Goal: Task Accomplishment & Management: Complete application form

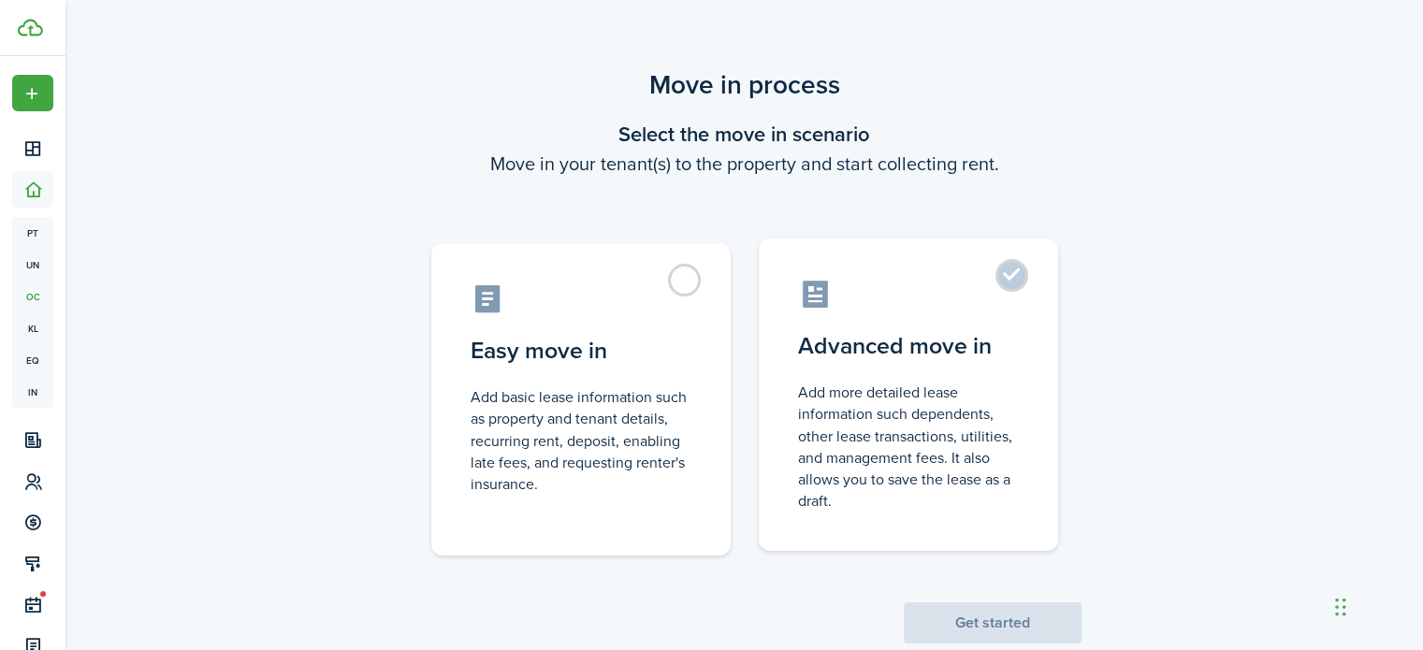
click at [962, 346] on control-radio-card-title "Advanced move in" at bounding box center [908, 346] width 221 height 34
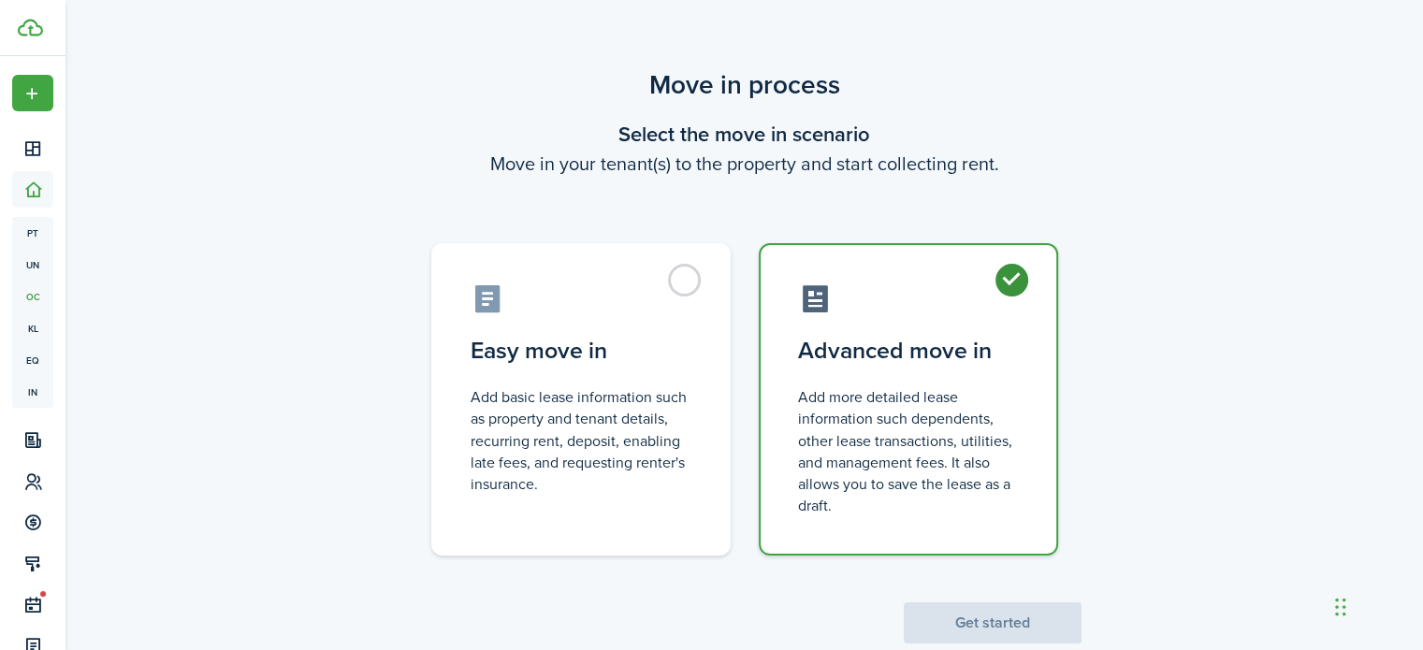
radio input "true"
click at [1043, 639] on button "Get started" at bounding box center [993, 622] width 178 height 41
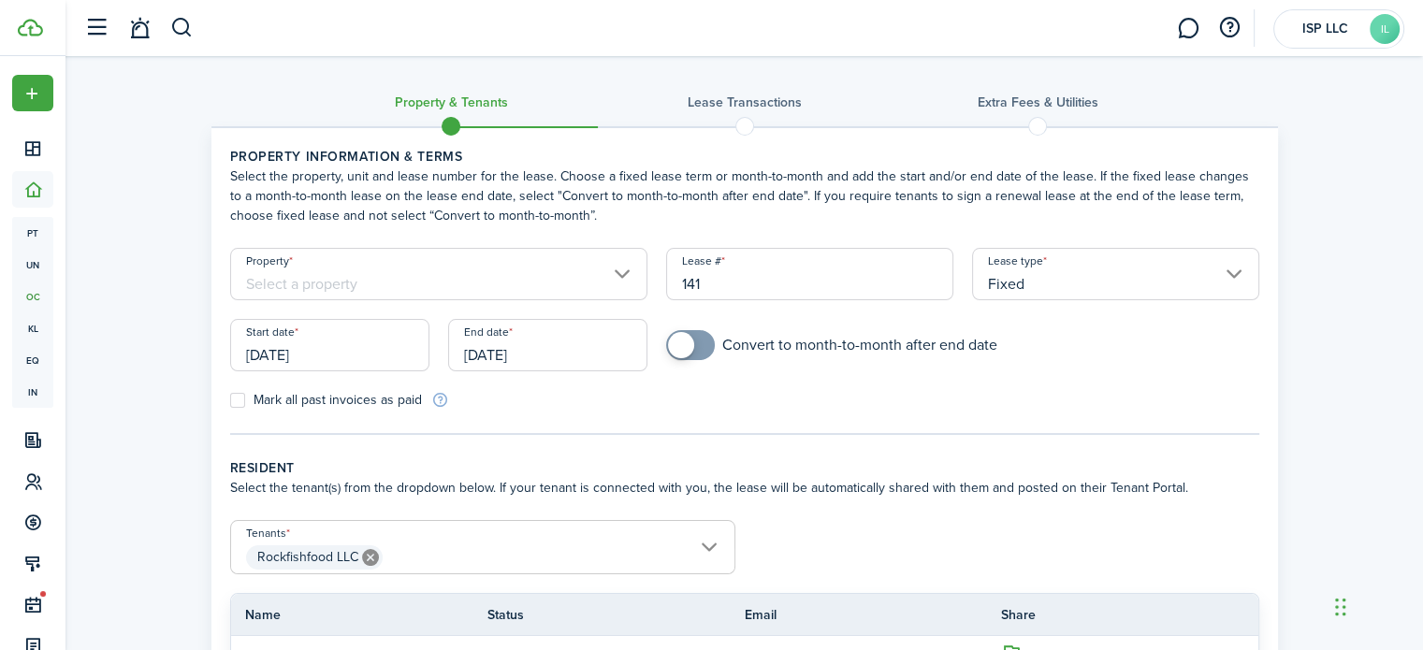
click at [602, 273] on input "Property" at bounding box center [439, 274] width 418 height 52
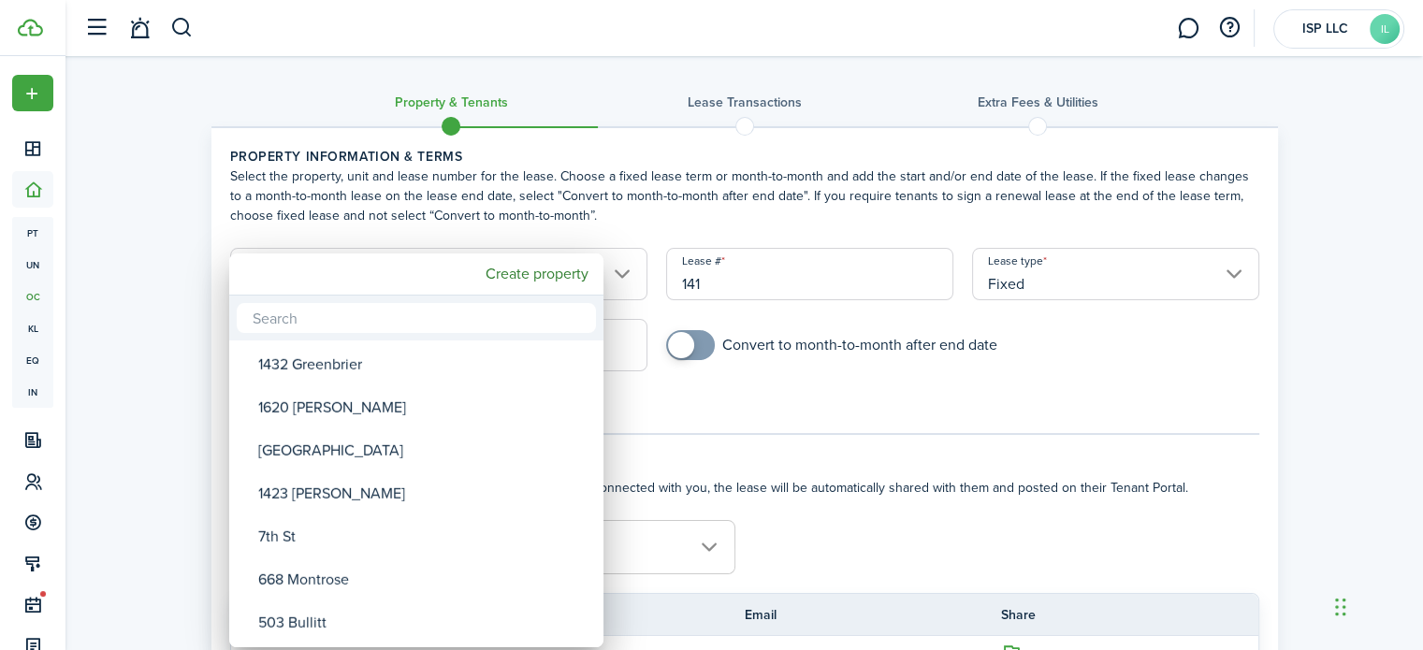
click at [398, 453] on div "[GEOGRAPHIC_DATA]" at bounding box center [423, 450] width 331 height 43
type input "[GEOGRAPHIC_DATA]"
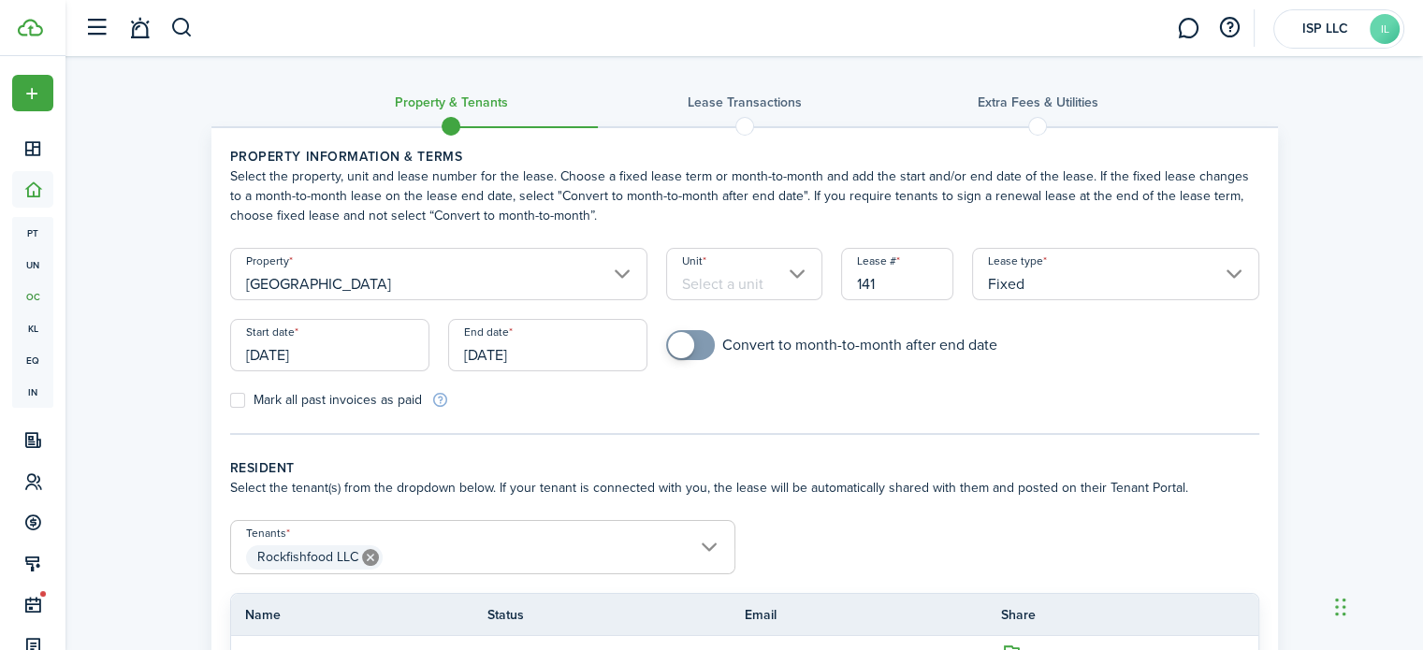
click at [753, 274] on input "Unit" at bounding box center [744, 274] width 156 height 52
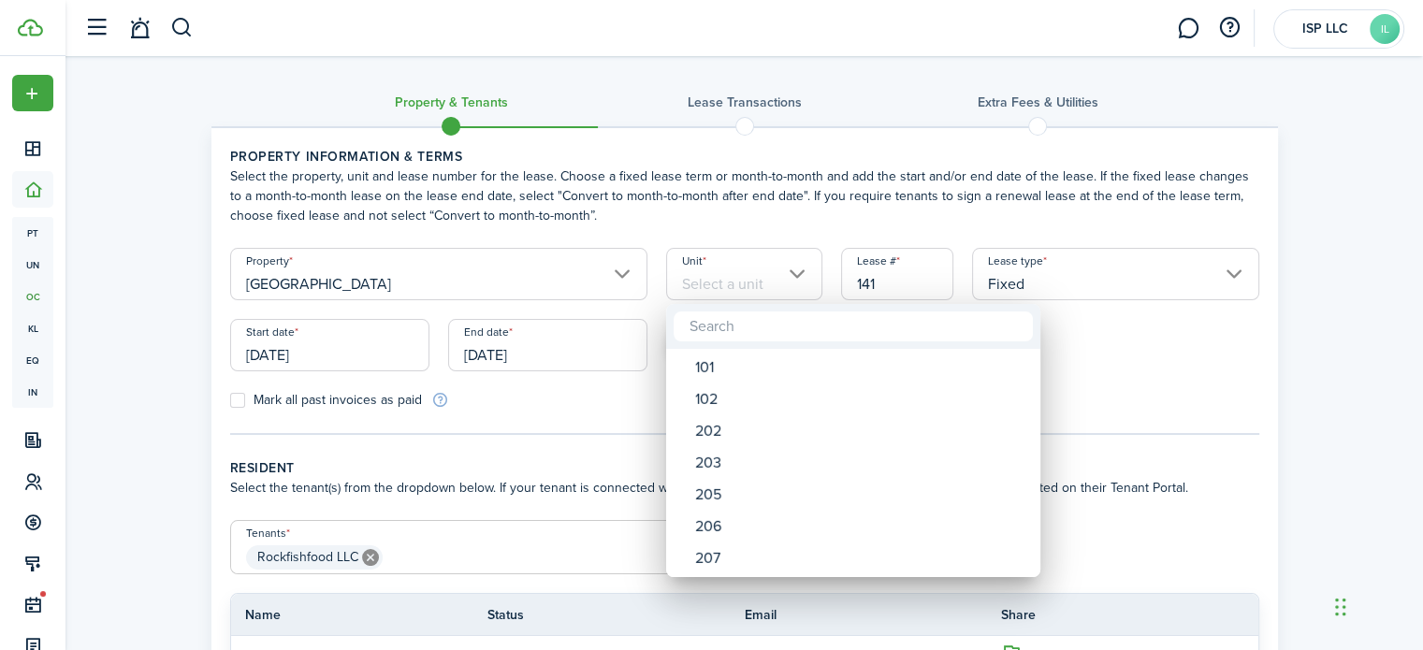
click at [734, 367] on div "101" at bounding box center [860, 368] width 331 height 32
type input "101"
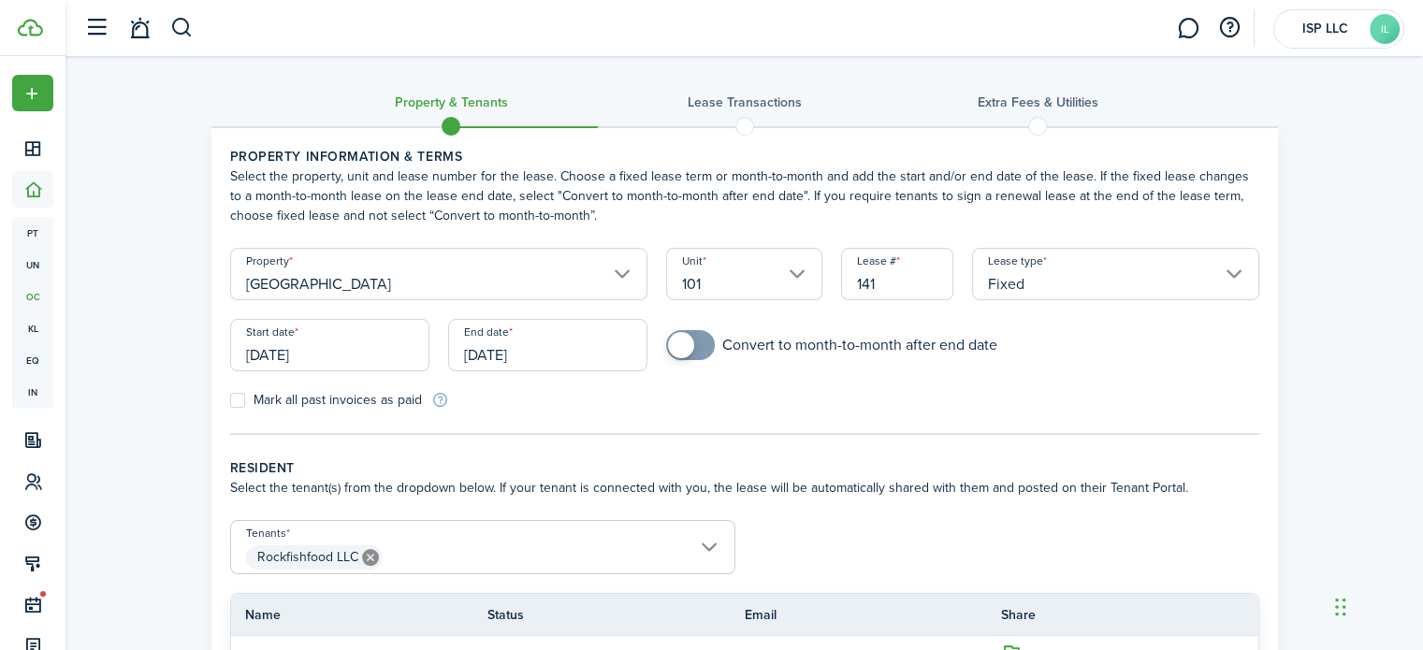
checkbox input "true"
click at [700, 344] on span at bounding box center [690, 345] width 19 height 30
click at [318, 348] on input "[DATE]" at bounding box center [329, 345] width 199 height 52
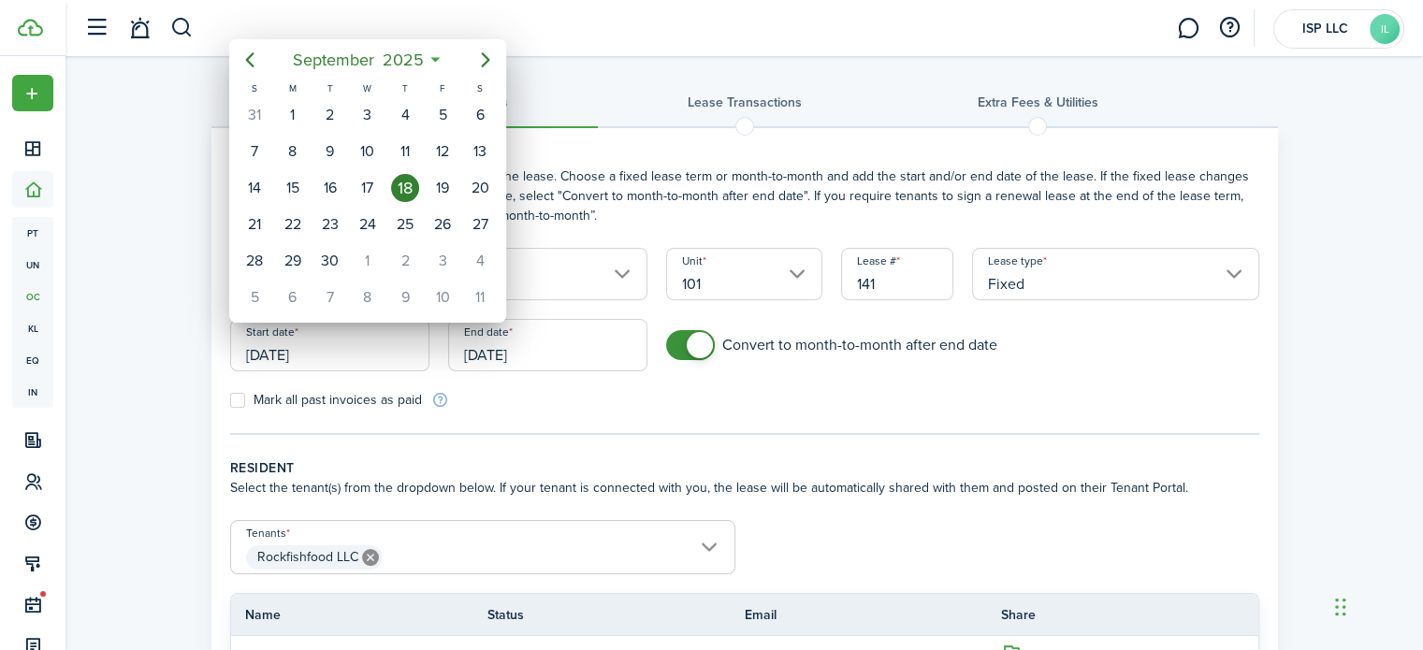
click at [367, 254] on div "1" at bounding box center [368, 261] width 28 height 28
type input "[DATE]"
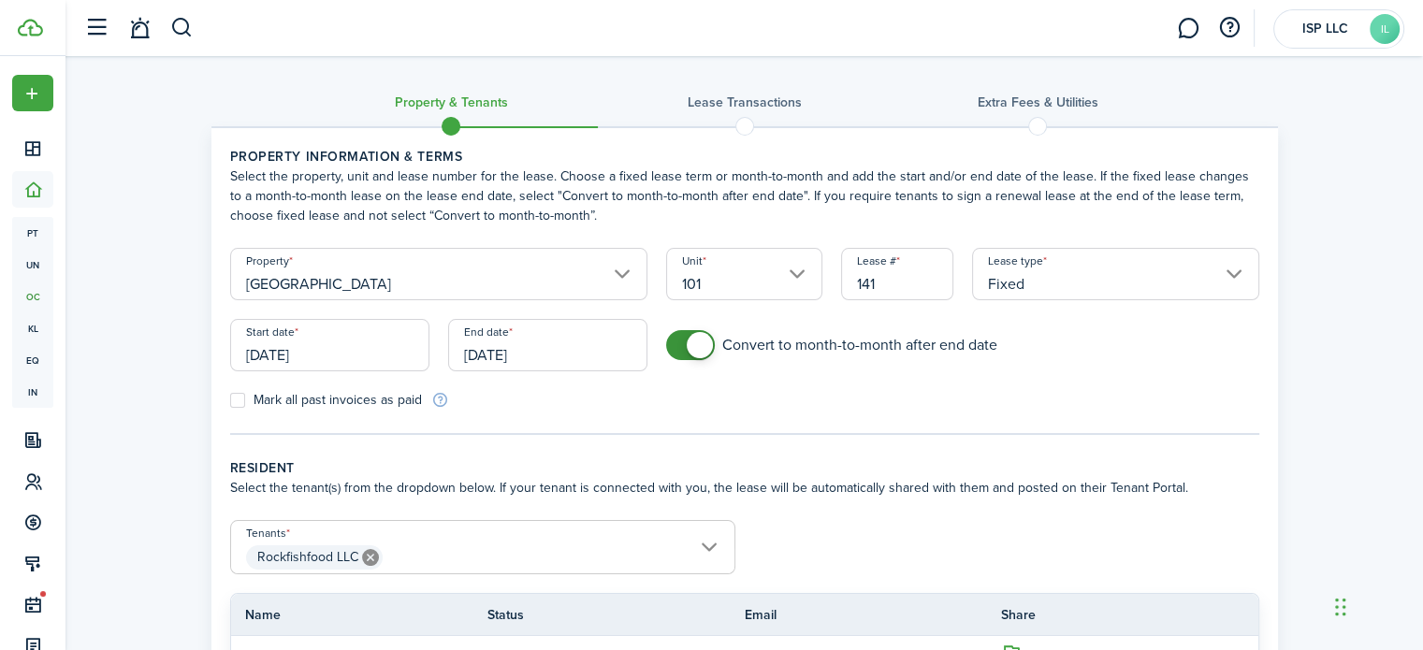
click at [510, 359] on input "[DATE]" at bounding box center [547, 345] width 199 height 52
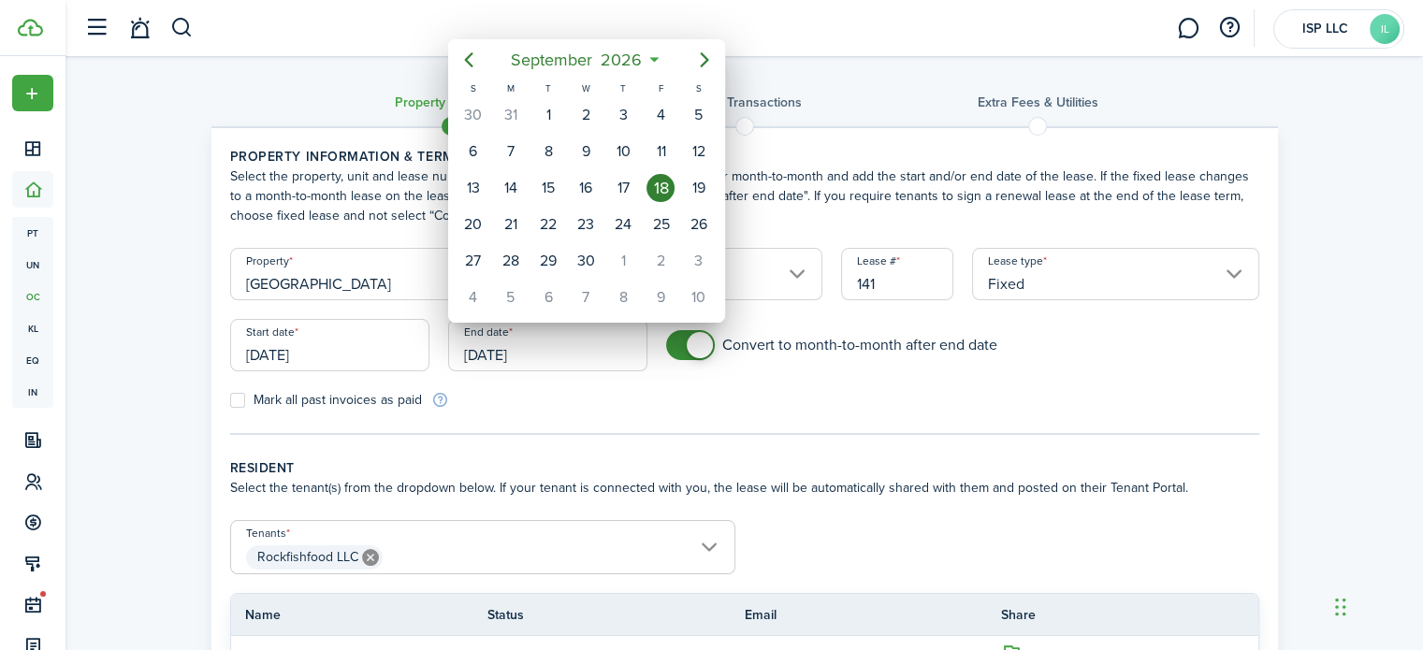
click at [646, 56] on mbsc-button "[DATE]" at bounding box center [577, 60] width 154 height 34
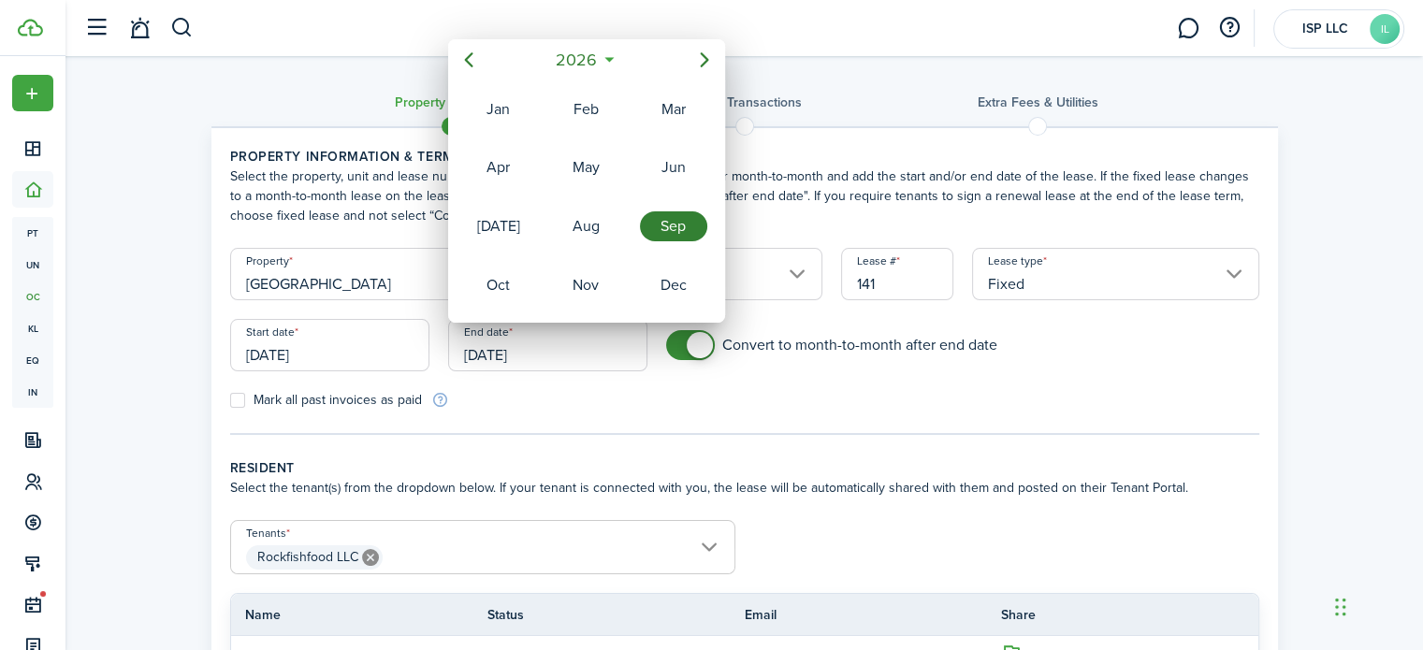
click at [591, 54] on span "2026" at bounding box center [577, 60] width 50 height 34
click at [603, 283] on div "2028" at bounding box center [585, 285] width 67 height 30
click at [686, 218] on div "Sep" at bounding box center [673, 226] width 67 height 30
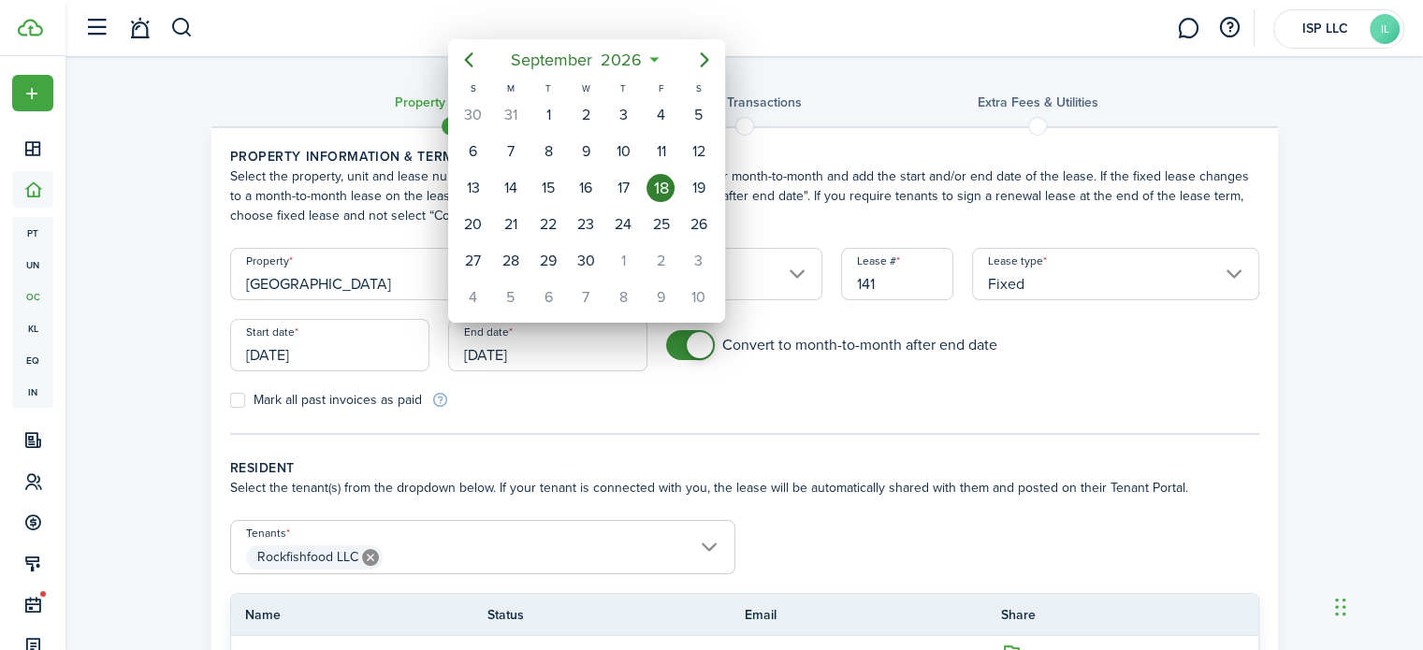
click at [594, 253] on div "30" at bounding box center [586, 261] width 28 height 28
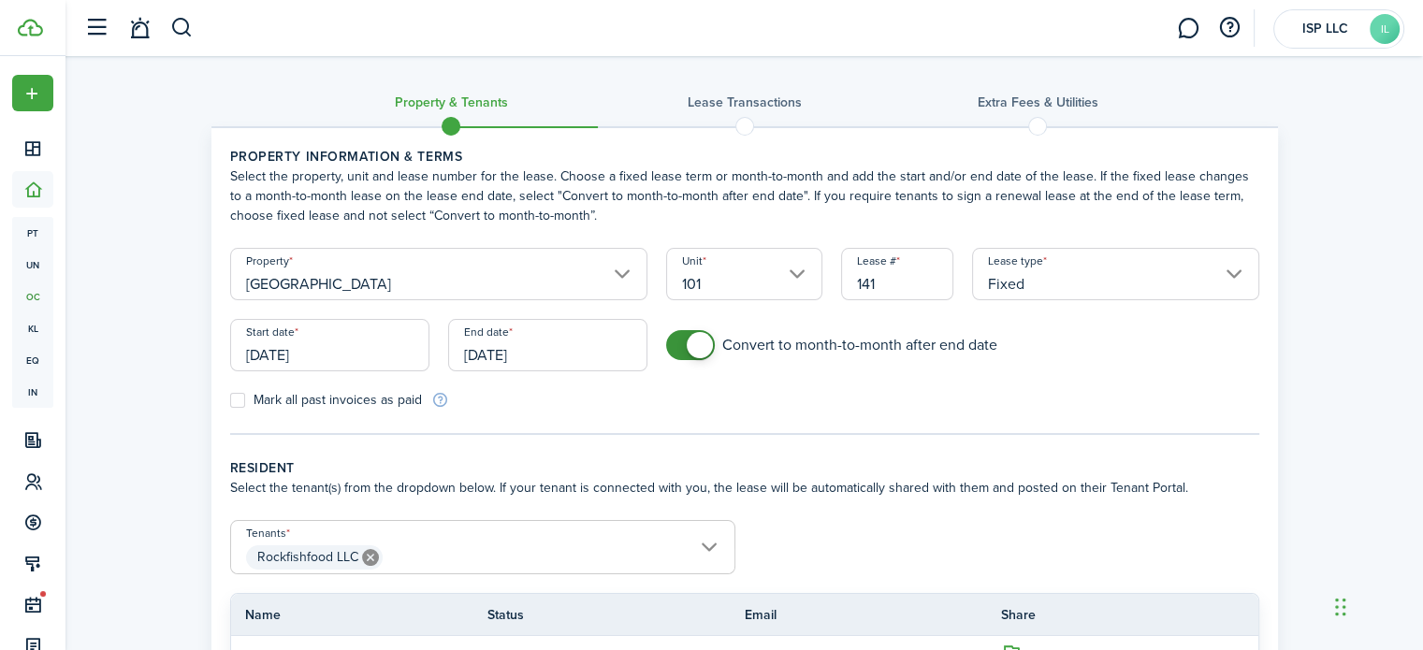
click at [596, 342] on input "[DATE]" at bounding box center [547, 345] width 199 height 52
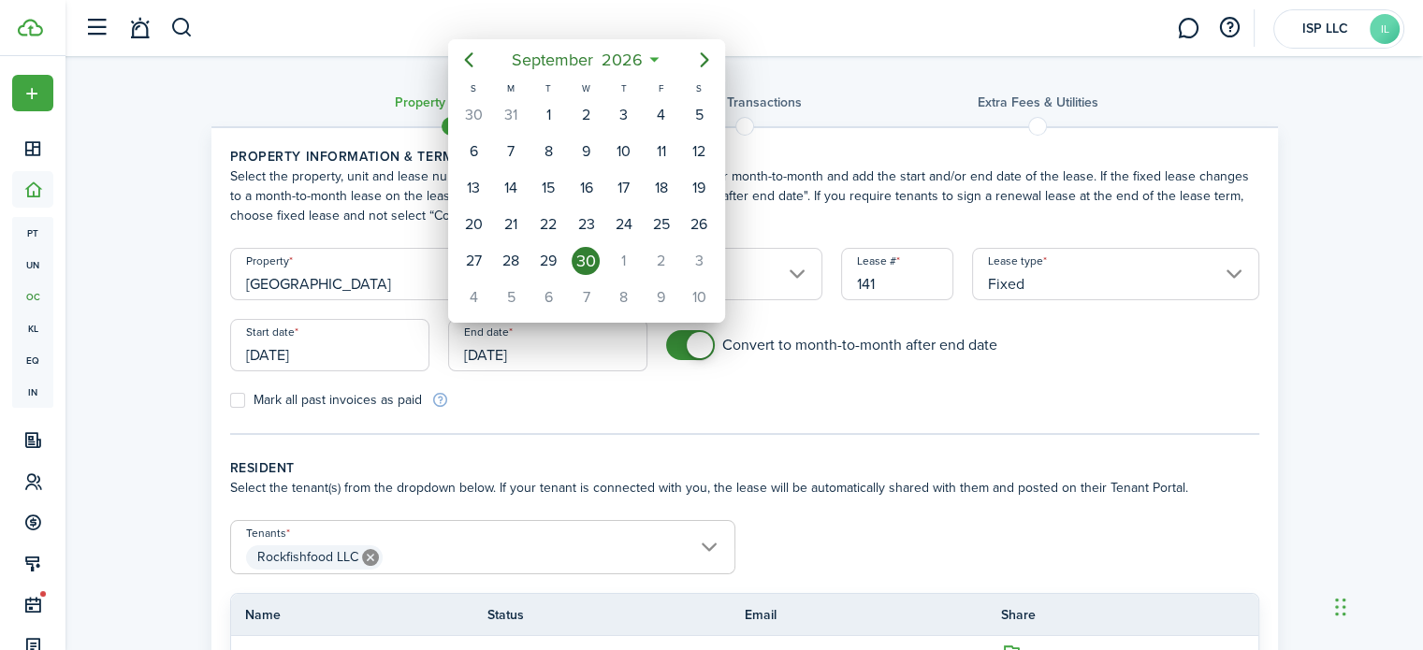
click at [629, 64] on span "2026" at bounding box center [622, 60] width 50 height 34
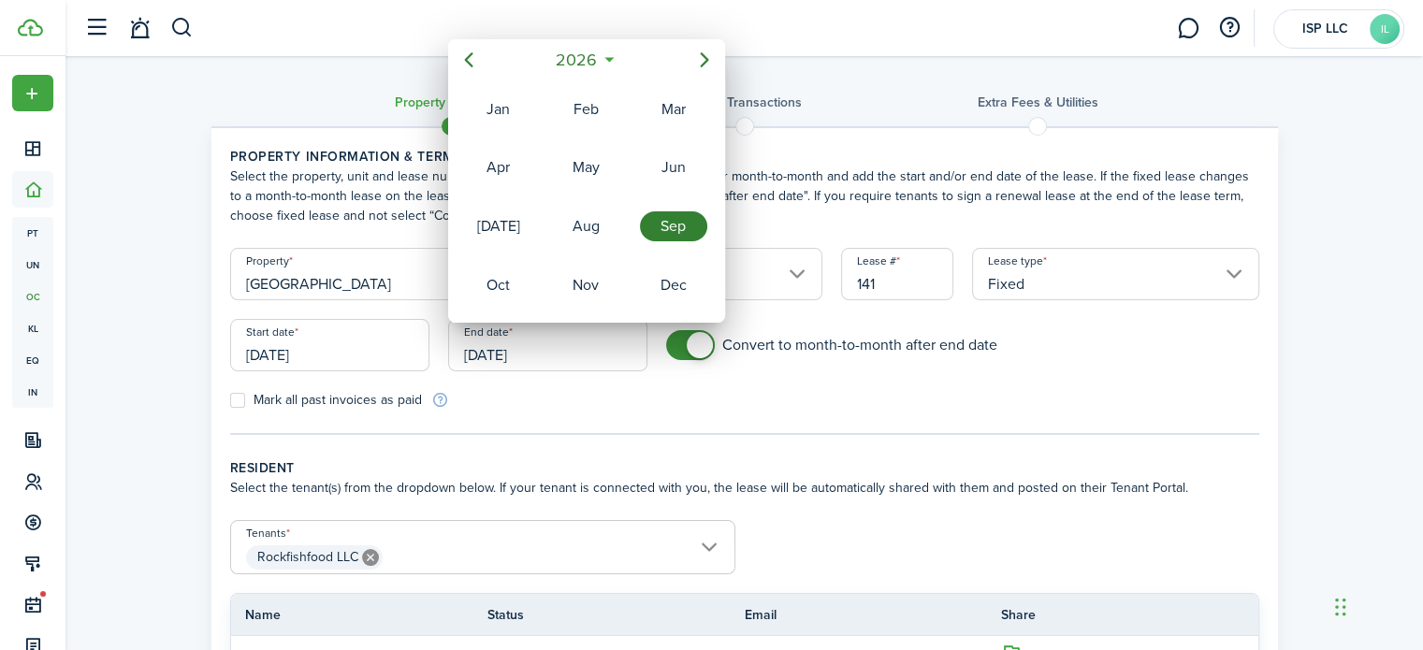
click at [604, 56] on mbsc-button "2026" at bounding box center [576, 60] width 65 height 34
click at [599, 281] on div "2028" at bounding box center [585, 285] width 67 height 30
click at [670, 234] on div "Sep" at bounding box center [673, 226] width 67 height 30
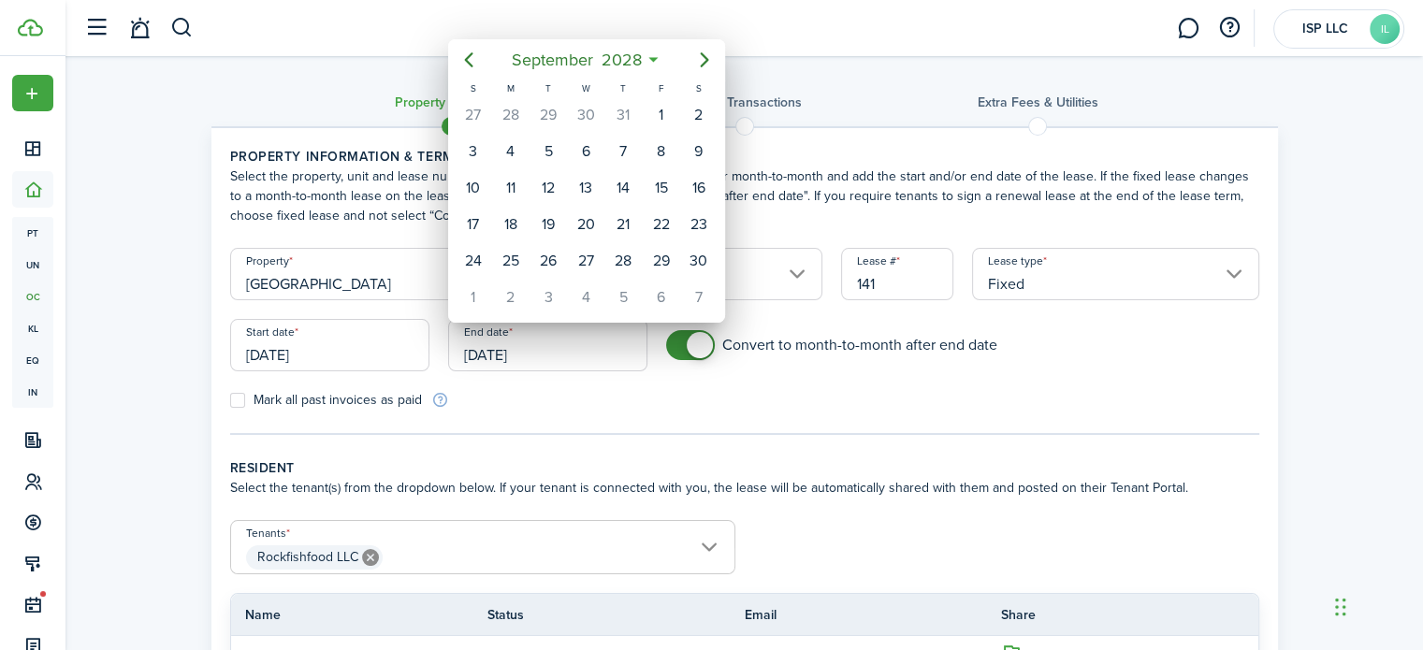
click at [693, 251] on div "30" at bounding box center [699, 261] width 28 height 28
type input "[DATE]"
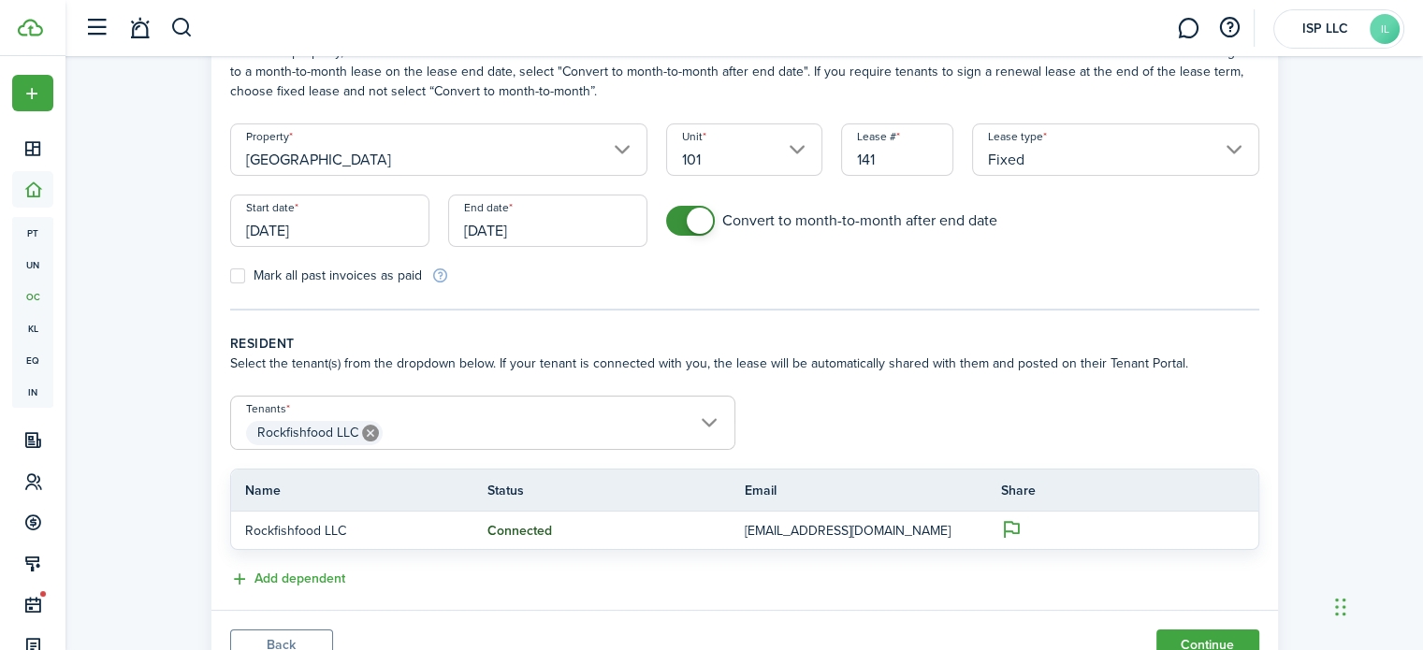
scroll to position [203, 0]
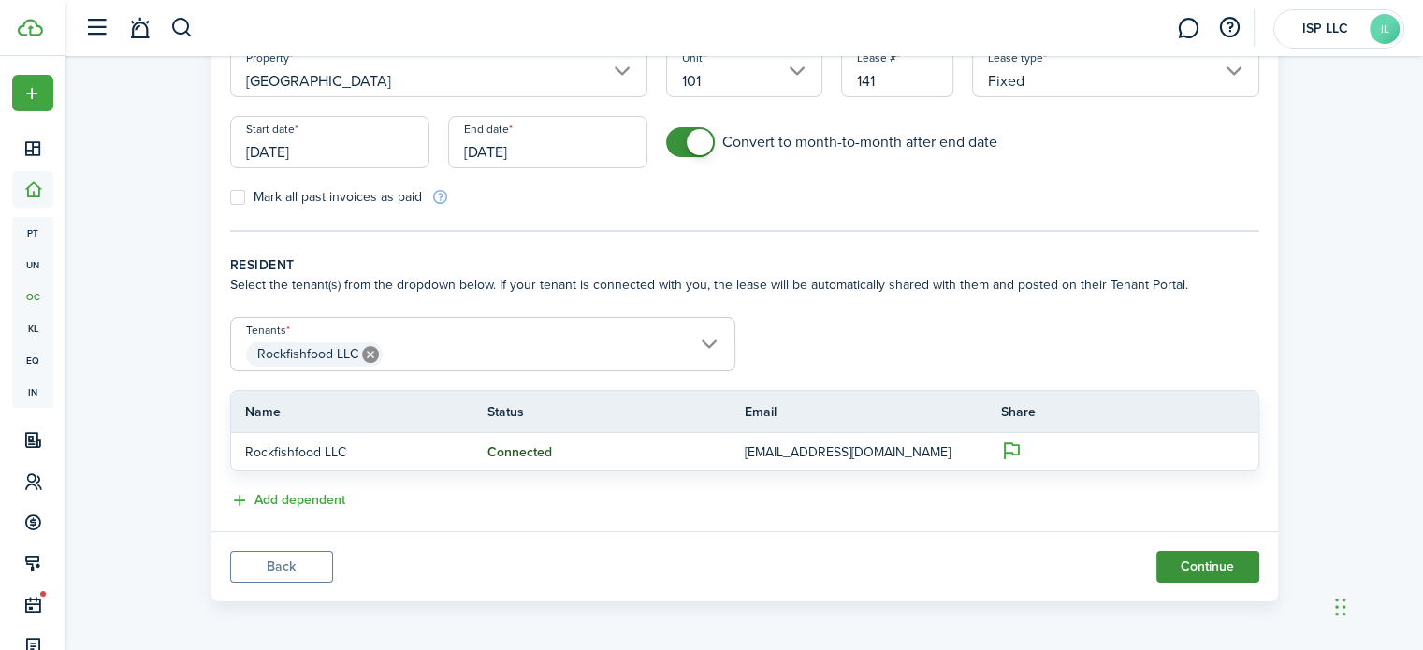
click at [1223, 554] on button "Continue" at bounding box center [1207, 567] width 103 height 32
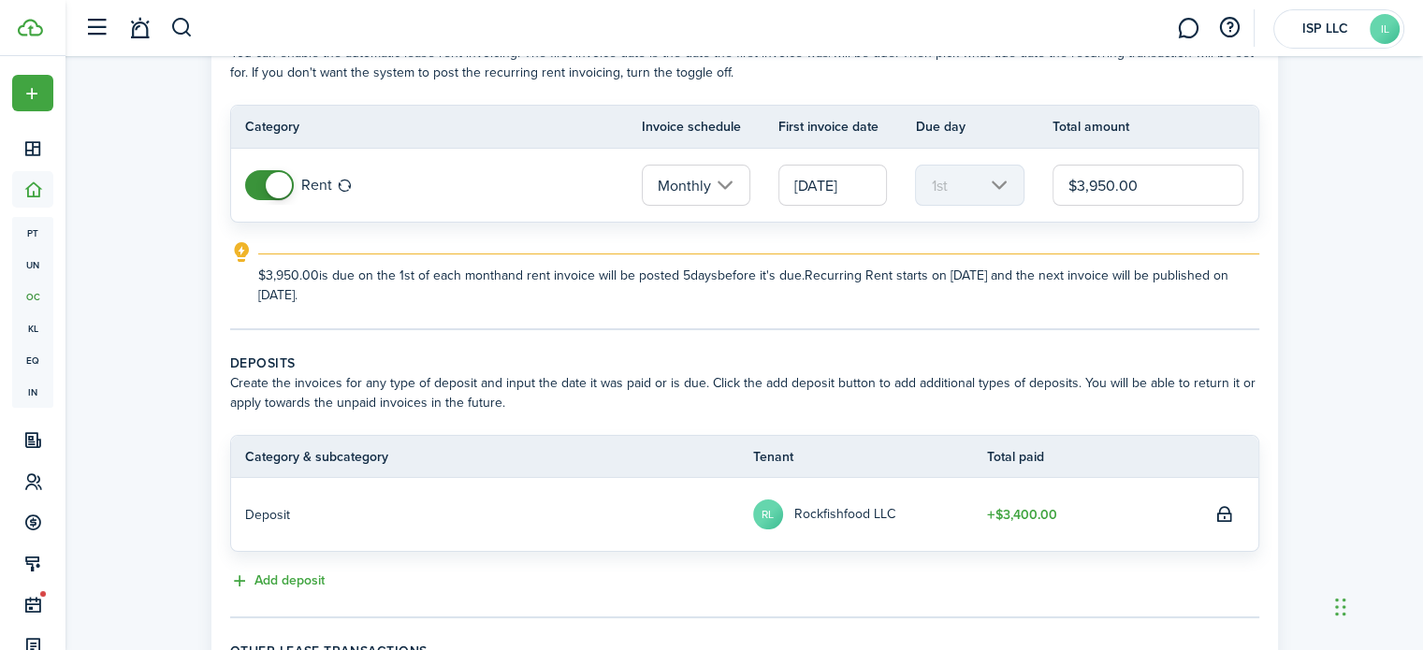
scroll to position [123, 0]
click at [1117, 181] on input "$3,950.00" at bounding box center [1148, 185] width 192 height 41
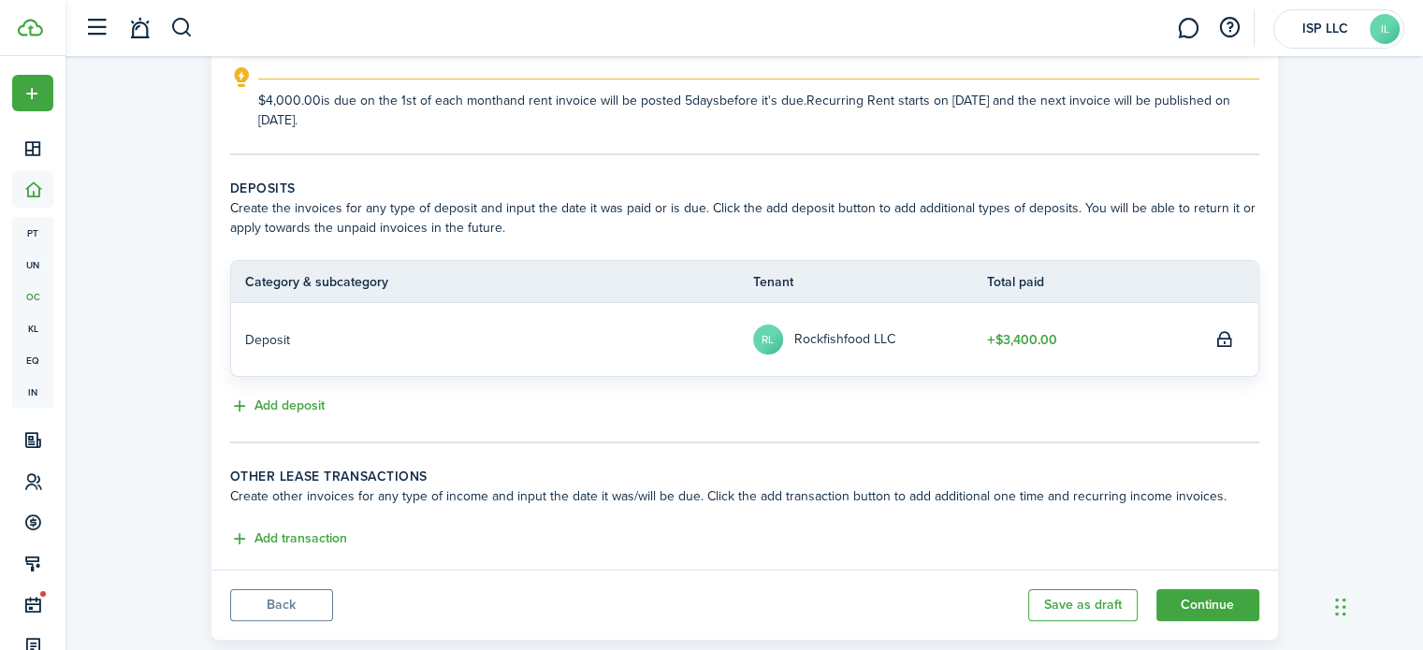
scroll to position [336, 0]
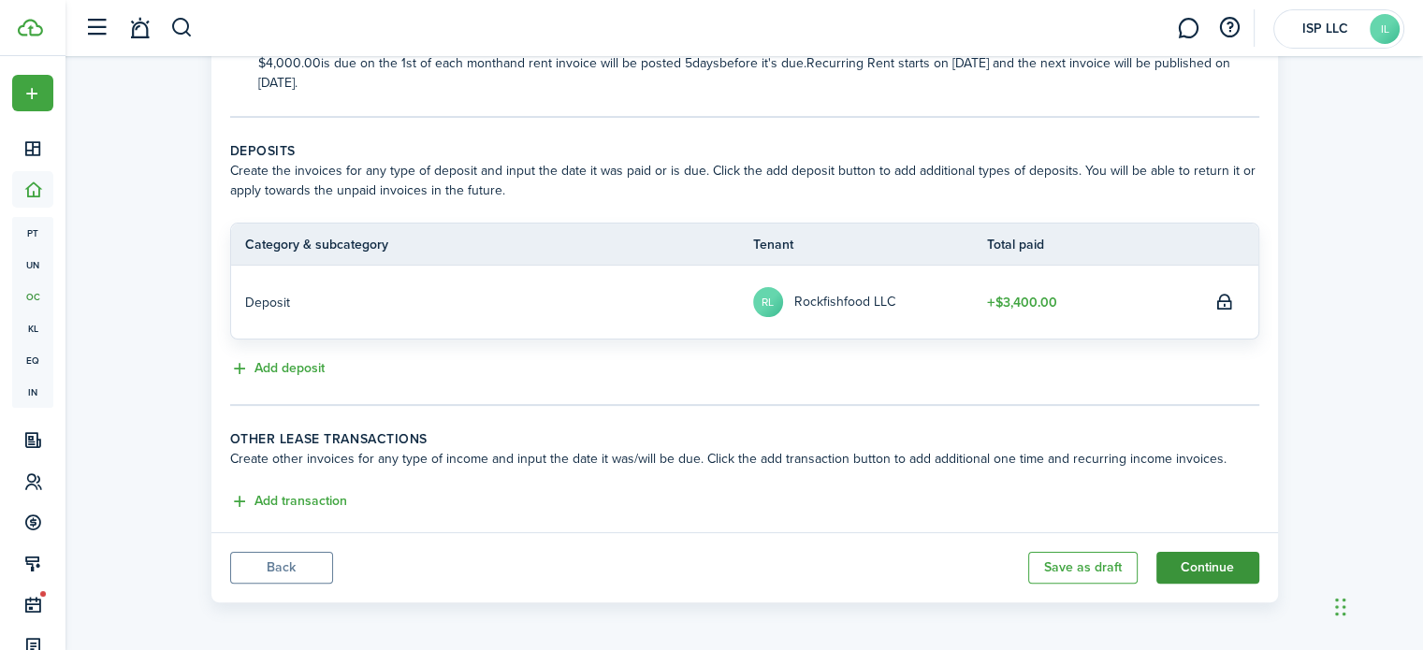
click at [1230, 564] on button "Continue" at bounding box center [1207, 568] width 103 height 32
type input "$4,000.00"
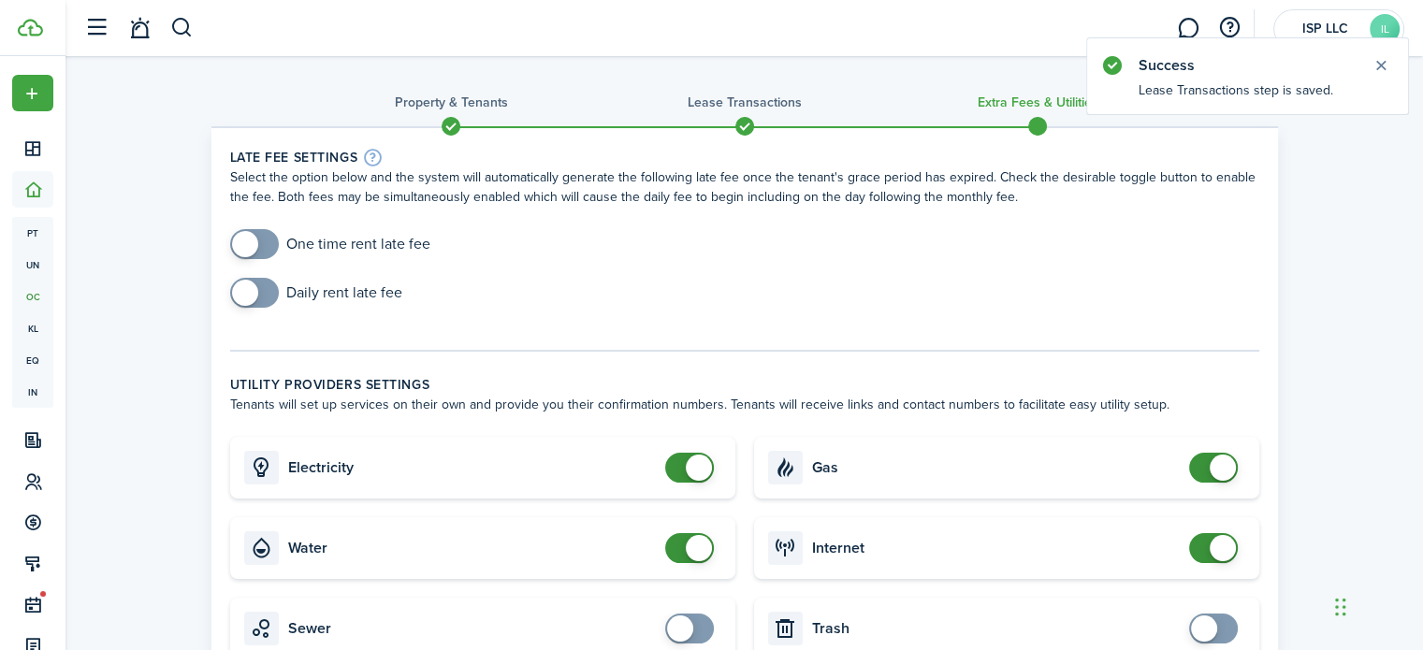
checkbox input "true"
click at [236, 247] on span at bounding box center [245, 244] width 26 height 26
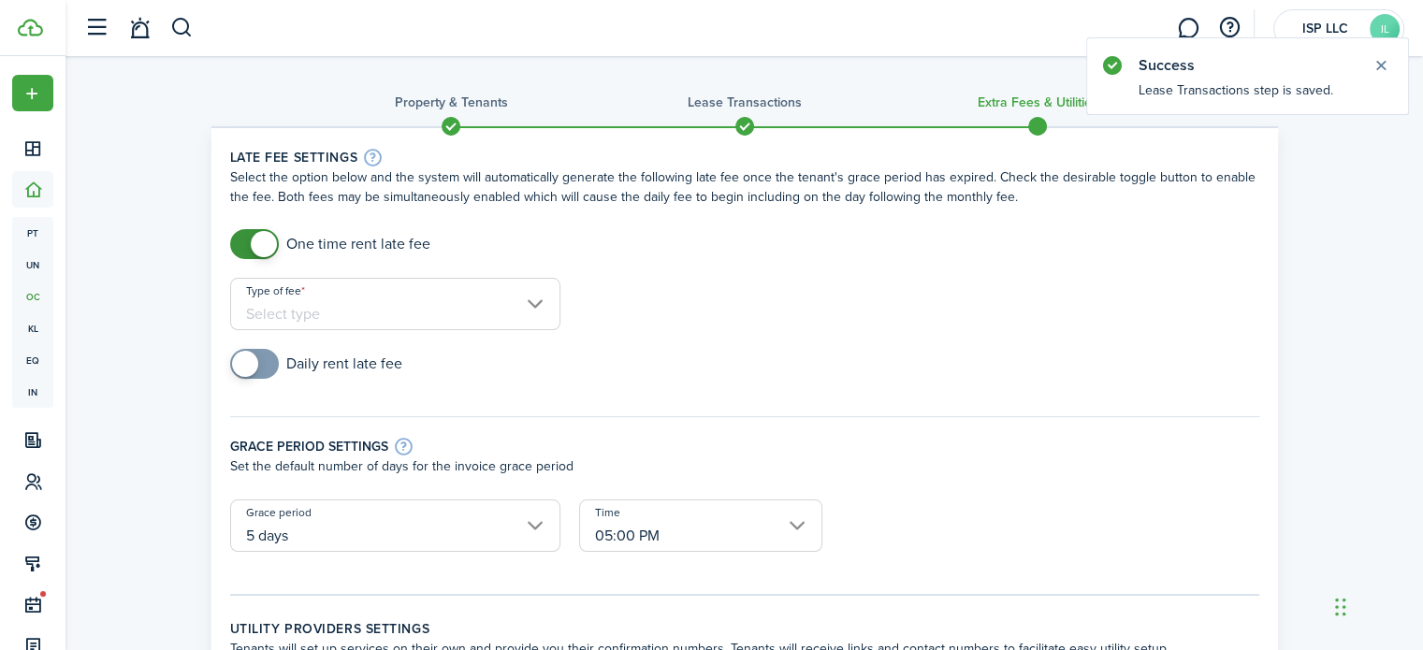
click at [254, 305] on input "Type of fee" at bounding box center [395, 304] width 330 height 52
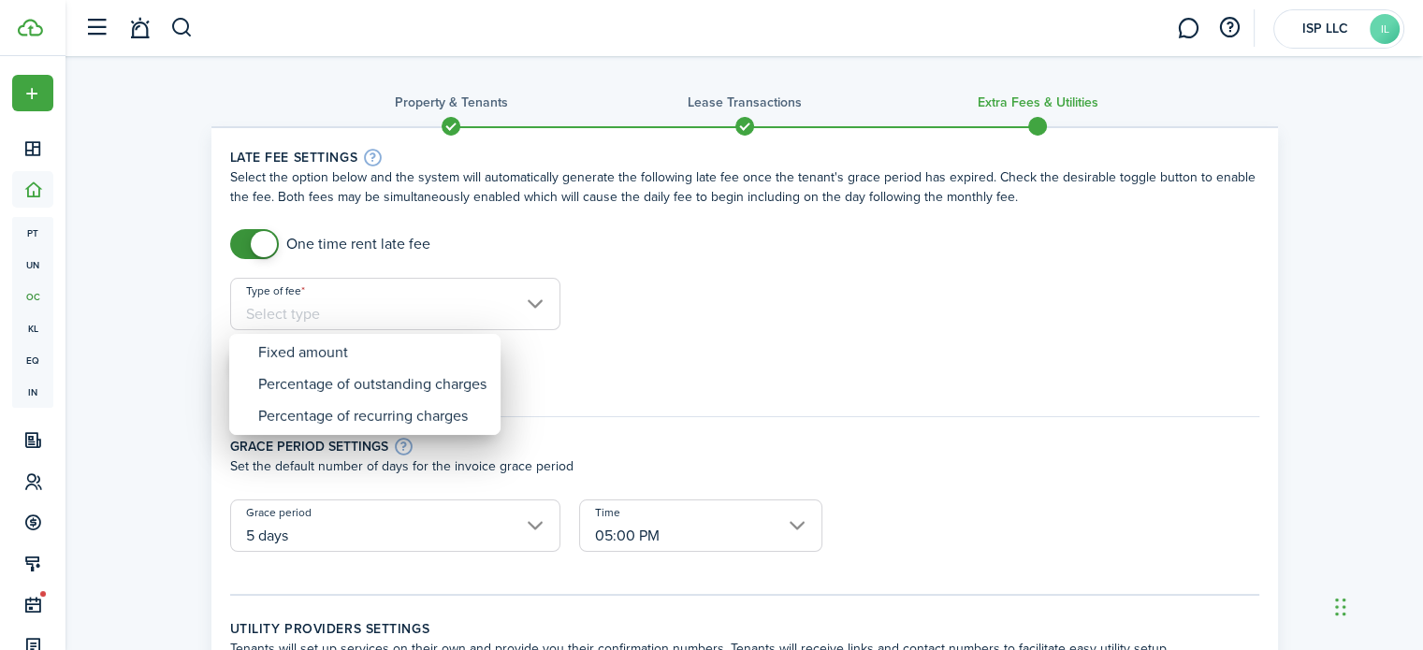
click at [258, 418] on span "Type of fee" at bounding box center [245, 416] width 26 height 26
type input "Percentage of recurring charges"
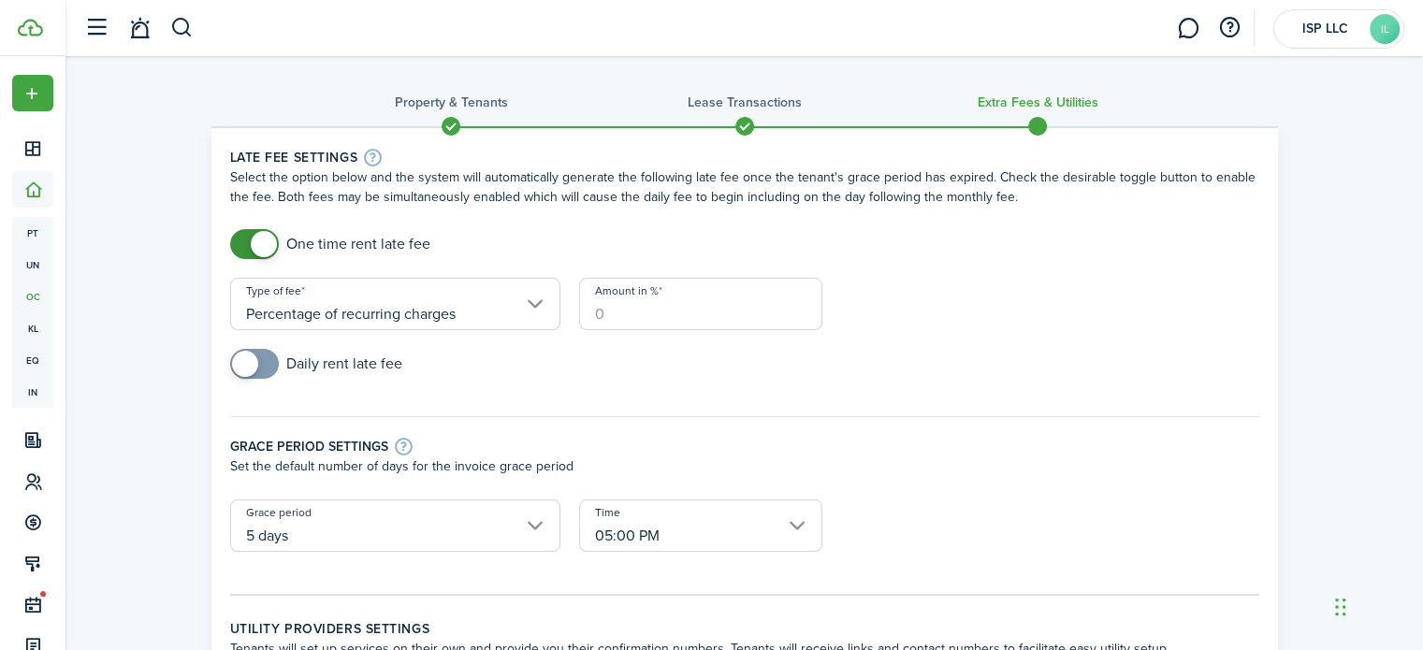
click at [762, 301] on input "Amount in %" at bounding box center [700, 304] width 243 height 52
type input "10"
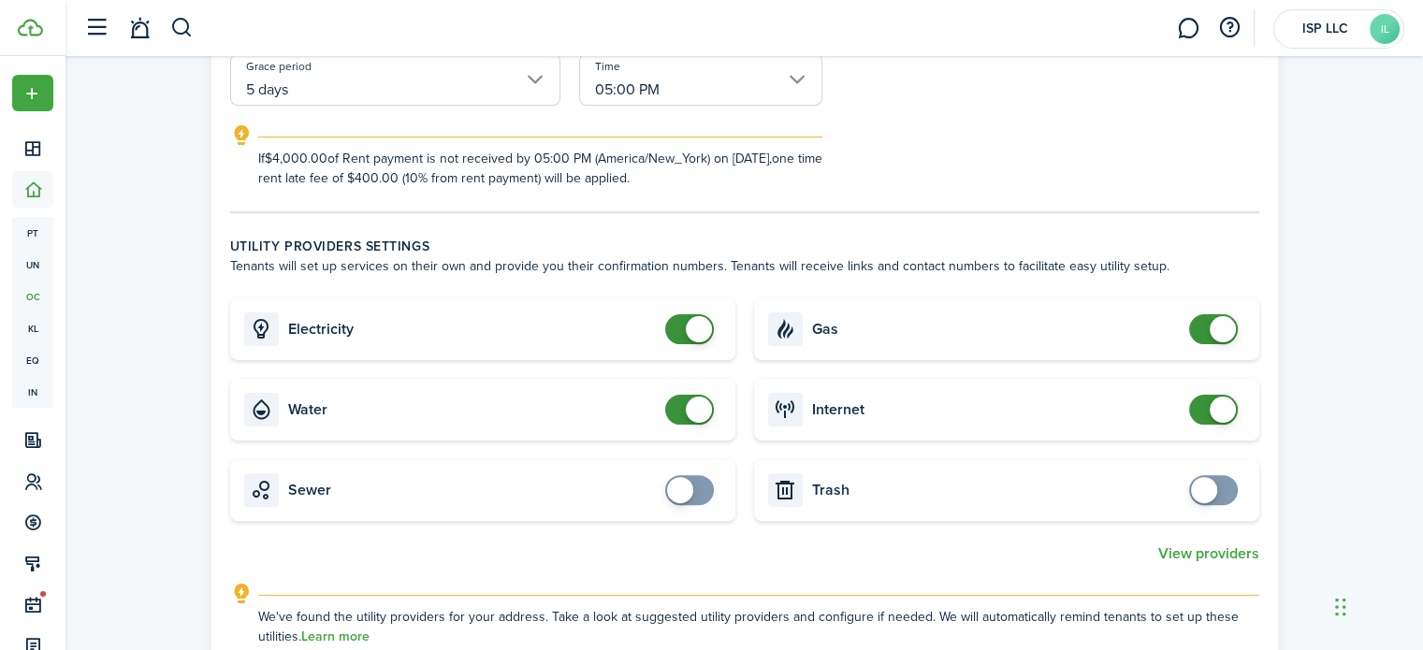
scroll to position [447, 0]
checkbox input "false"
click at [1204, 331] on span at bounding box center [1213, 328] width 19 height 30
click at [1217, 397] on span at bounding box center [1223, 409] width 26 height 26
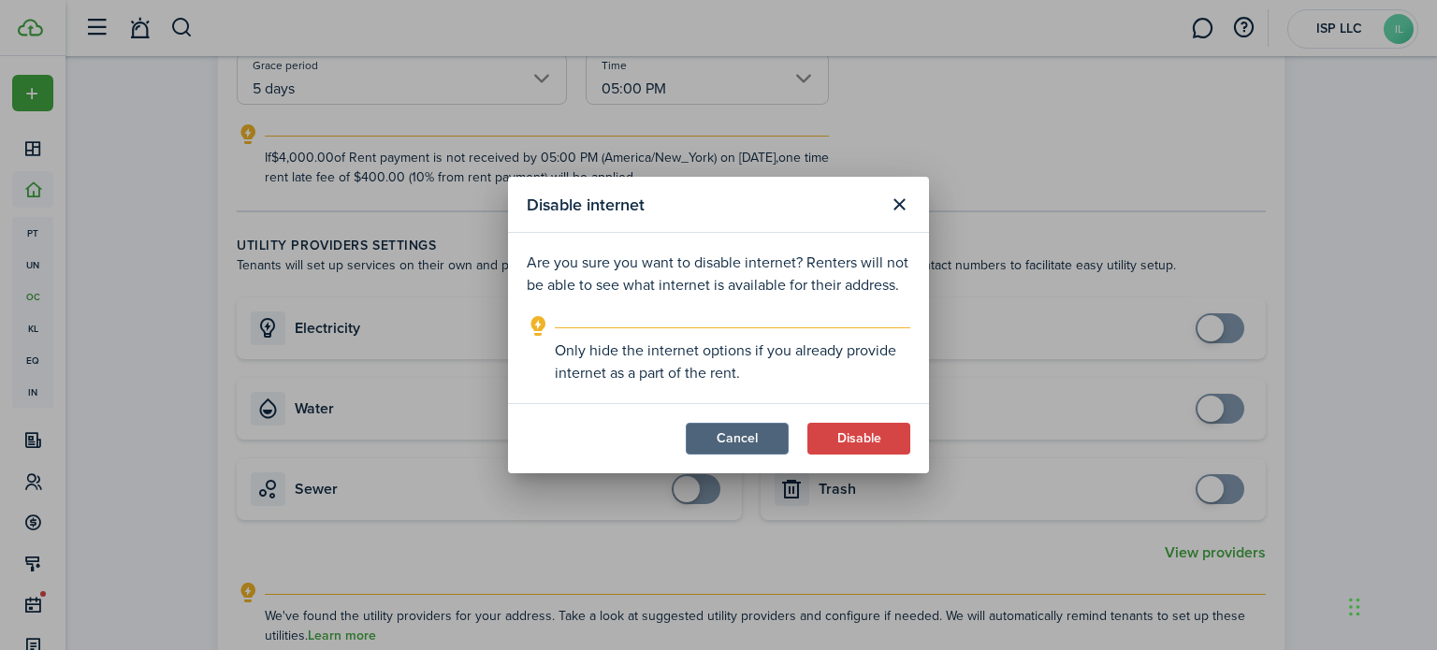
click at [733, 445] on button "Cancel" at bounding box center [737, 439] width 103 height 32
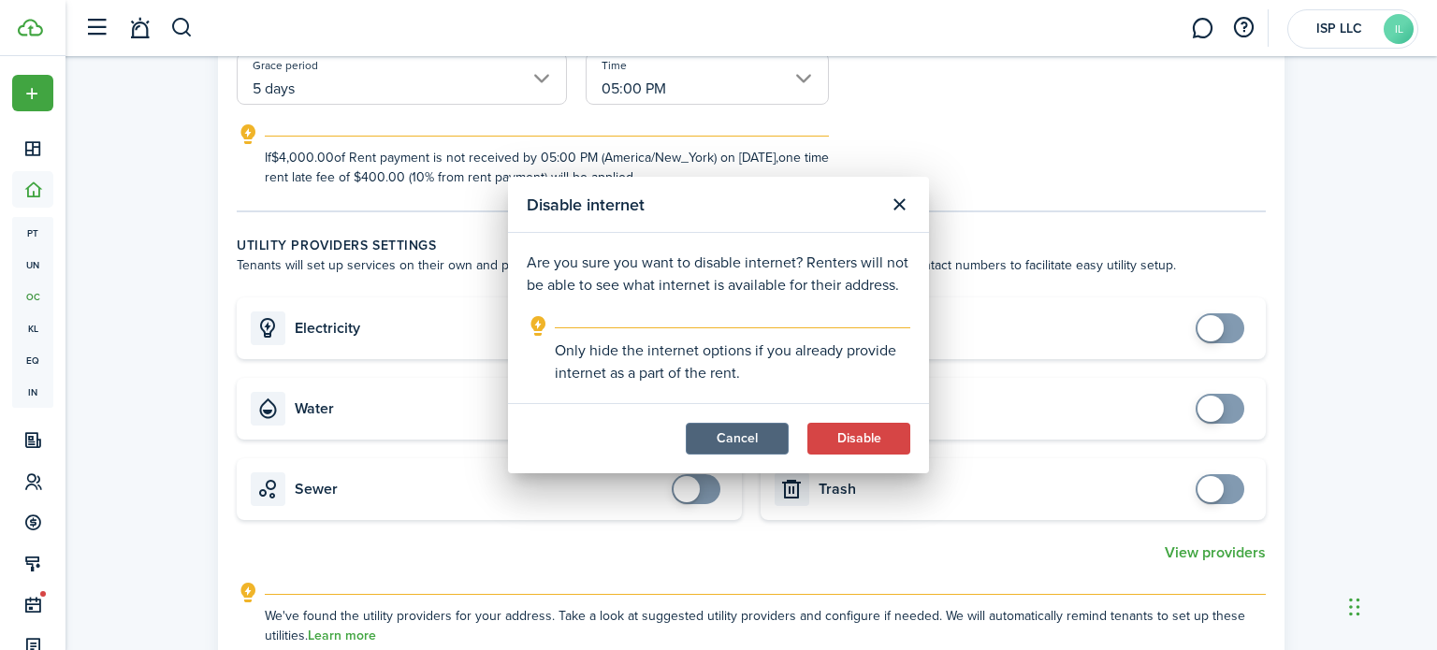
checkbox input "true"
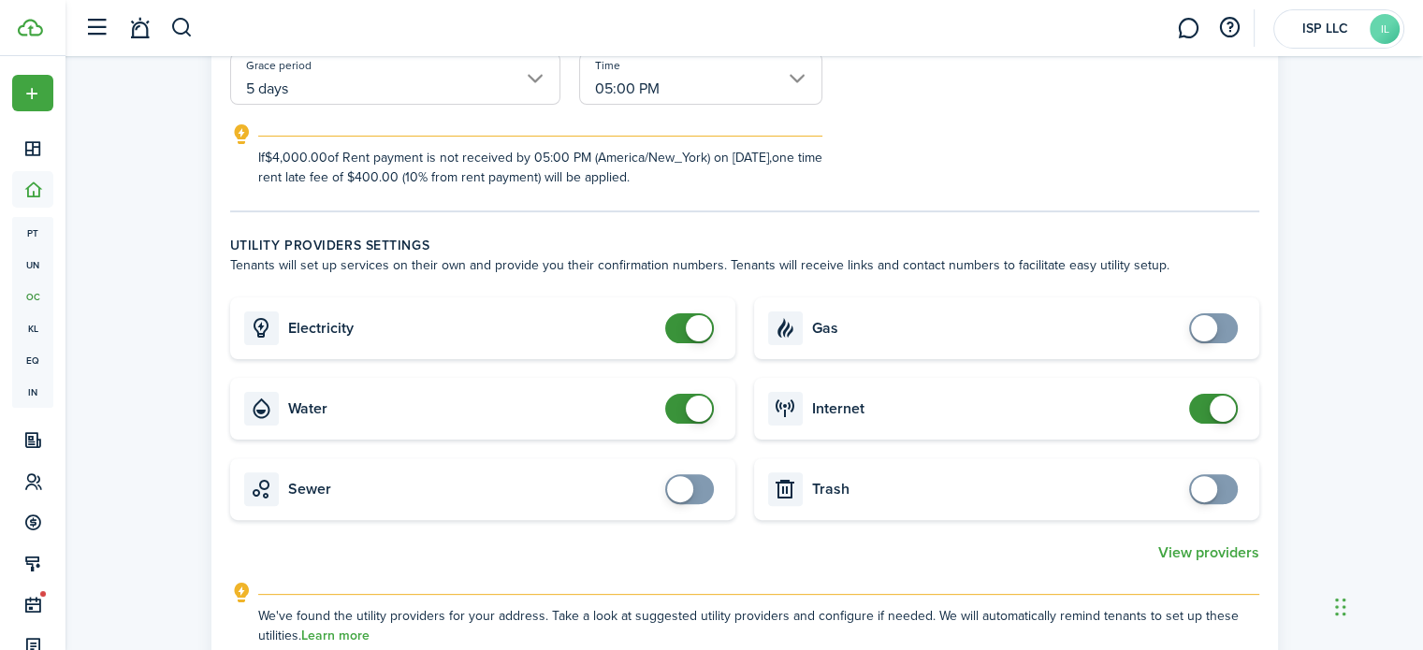
checkbox input "false"
click at [680, 417] on span at bounding box center [689, 409] width 19 height 30
checkbox input "false"
click at [695, 332] on span at bounding box center [699, 328] width 26 height 26
checkbox input "true"
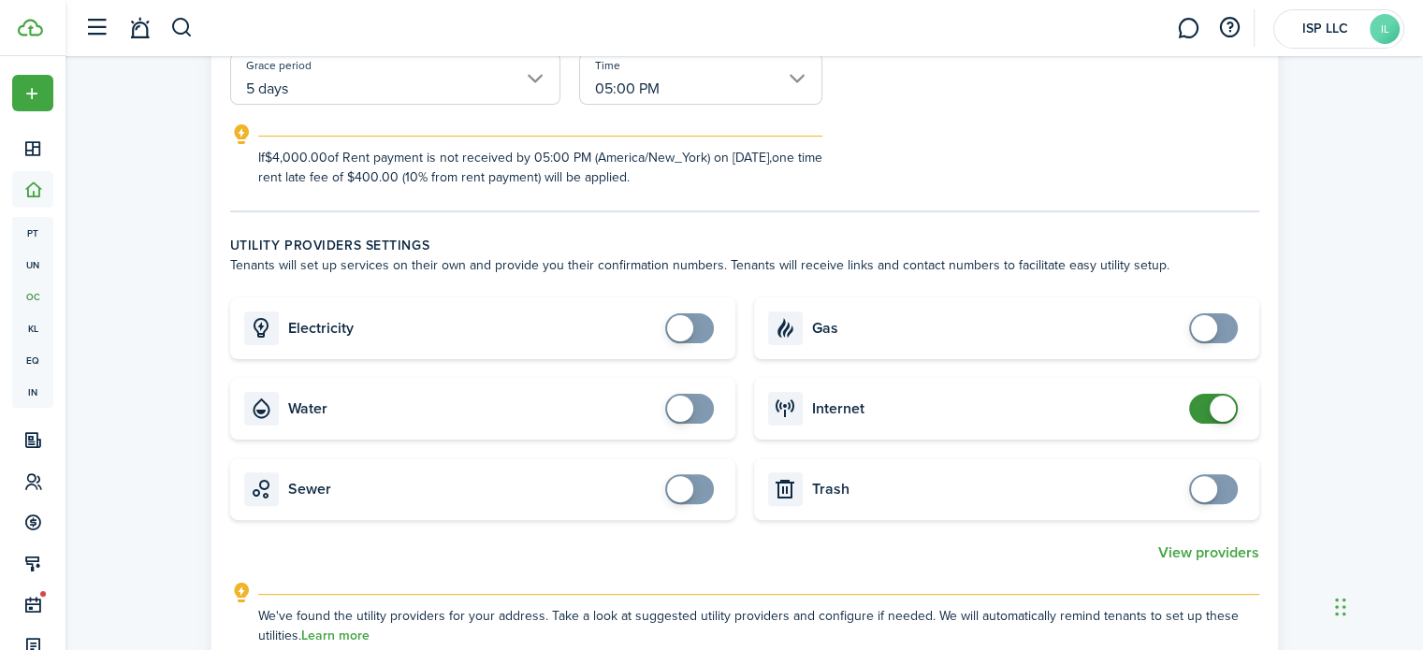
click at [1217, 325] on span at bounding box center [1213, 328] width 19 height 30
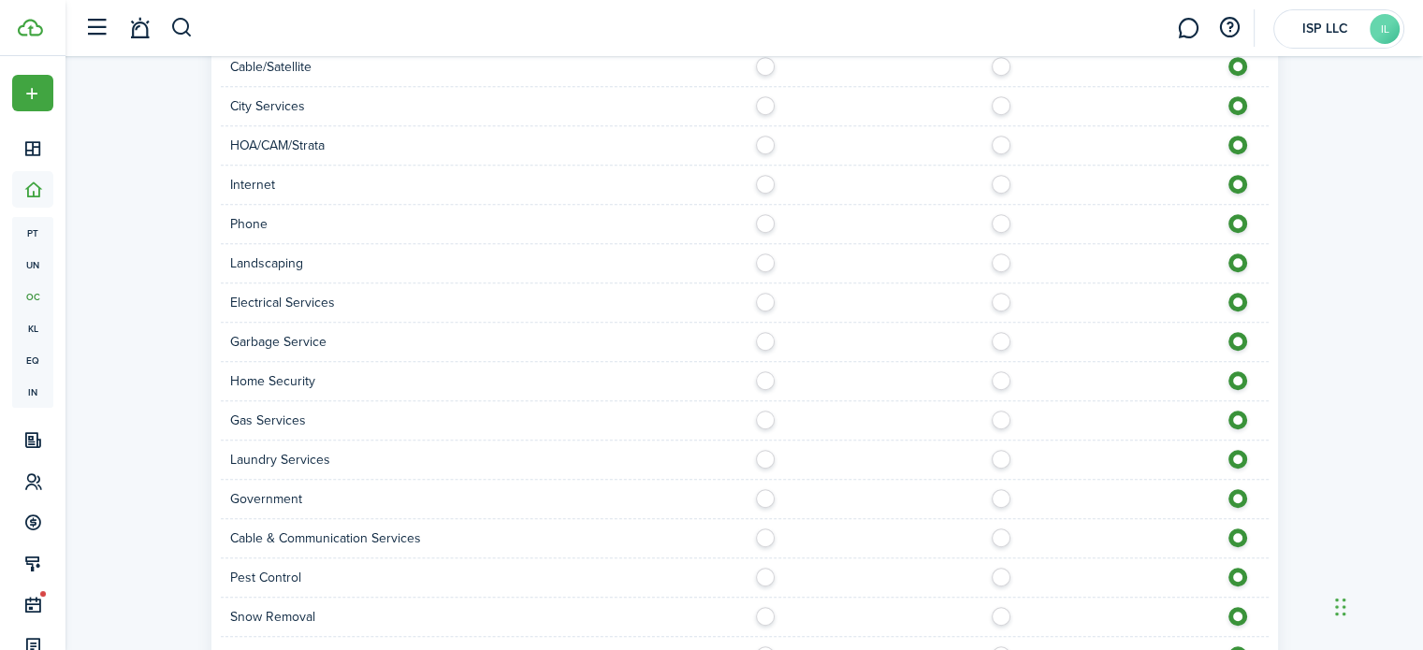
scroll to position [1407, 0]
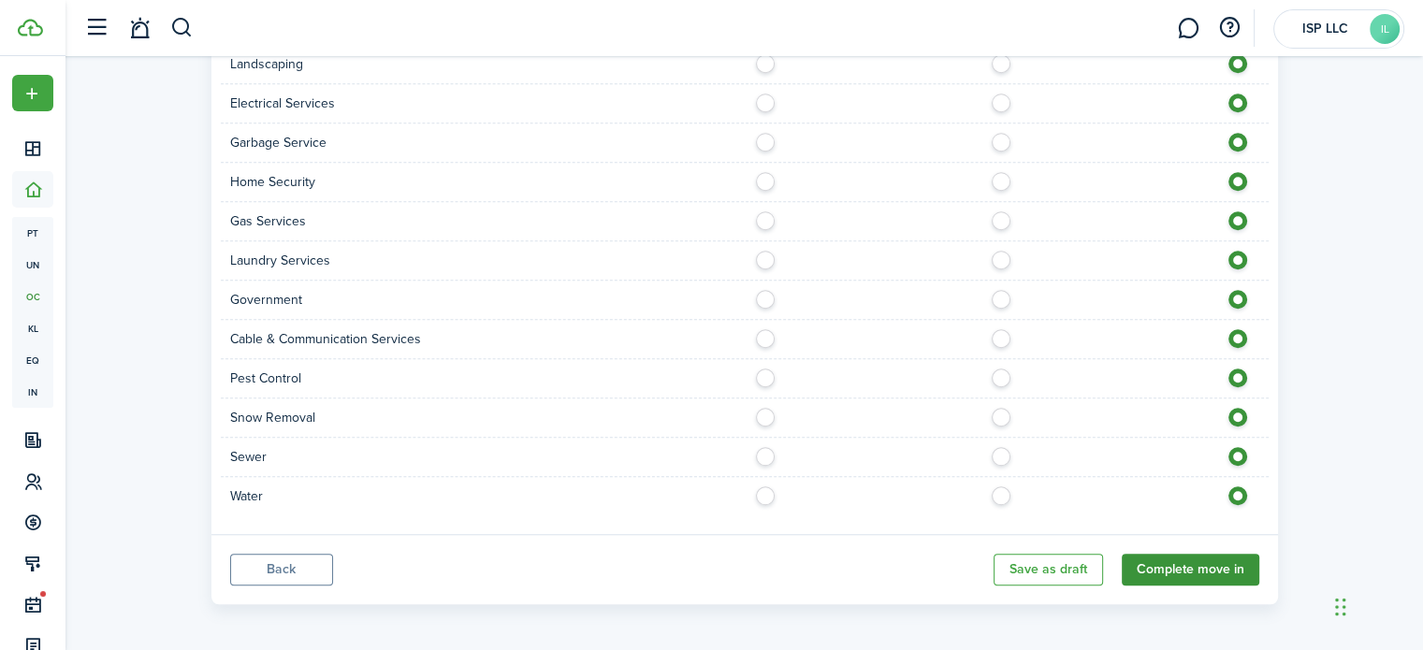
click at [1217, 560] on button "Complete move in" at bounding box center [1191, 570] width 138 height 32
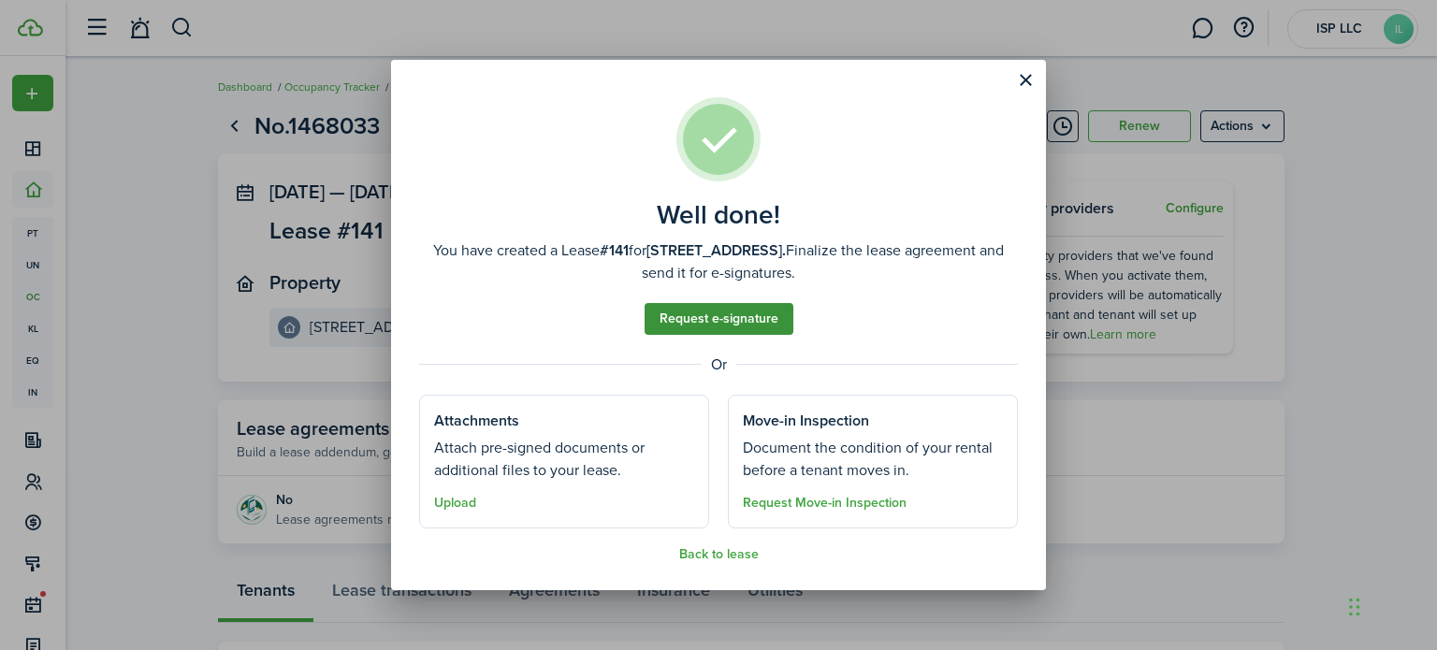
click at [723, 322] on link "Request e-signature" at bounding box center [719, 319] width 149 height 32
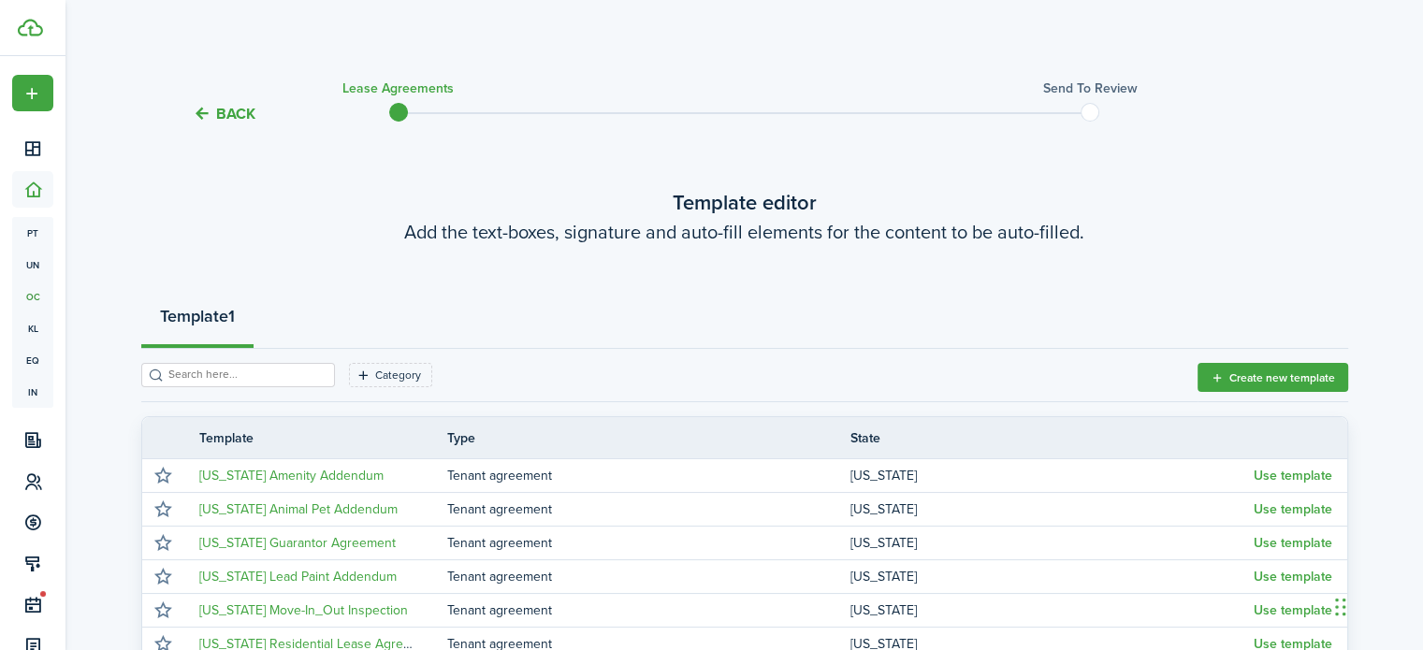
click at [180, 372] on input "search" at bounding box center [246, 375] width 165 height 18
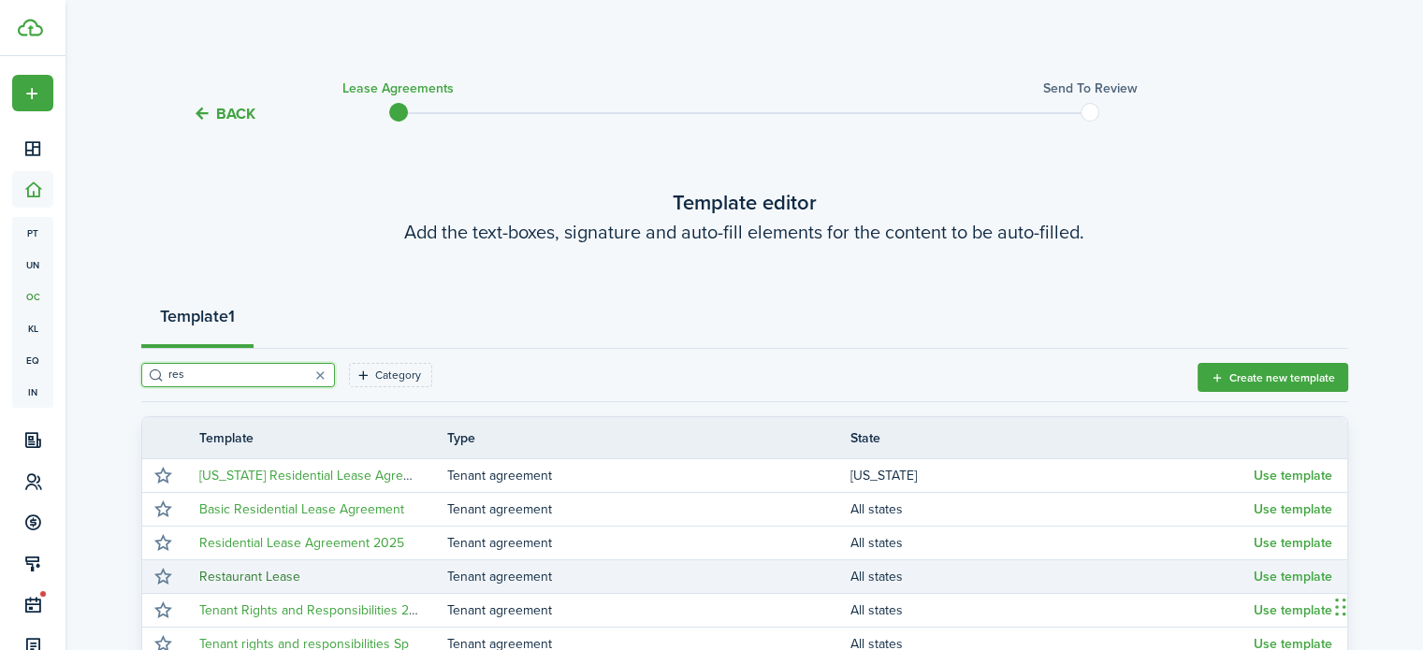
type input "res"
click at [221, 576] on link "Restaurant Lease" at bounding box center [249, 577] width 101 height 20
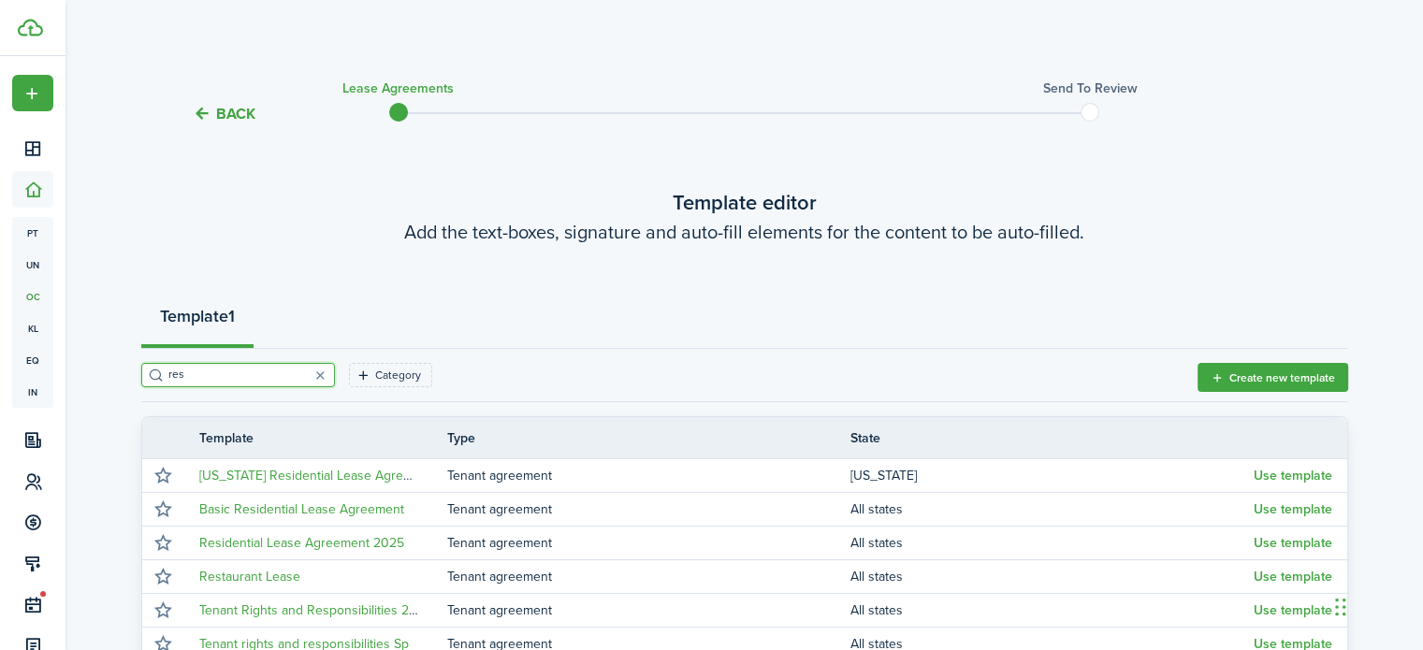
drag, startPoint x: 1175, startPoint y: 505, endPoint x: 1436, endPoint y: 422, distance: 273.9
click at [1422, 422] on html "Create New Dashboard Portfolio pt Properties un Units oc Occupancy Tracker New …" at bounding box center [711, 325] width 1423 height 650
click at [1418, 401] on div "Back Lease Agreements Send to review Template editor Add the text-boxes, signat…" at bounding box center [743, 438] width 1357 height 746
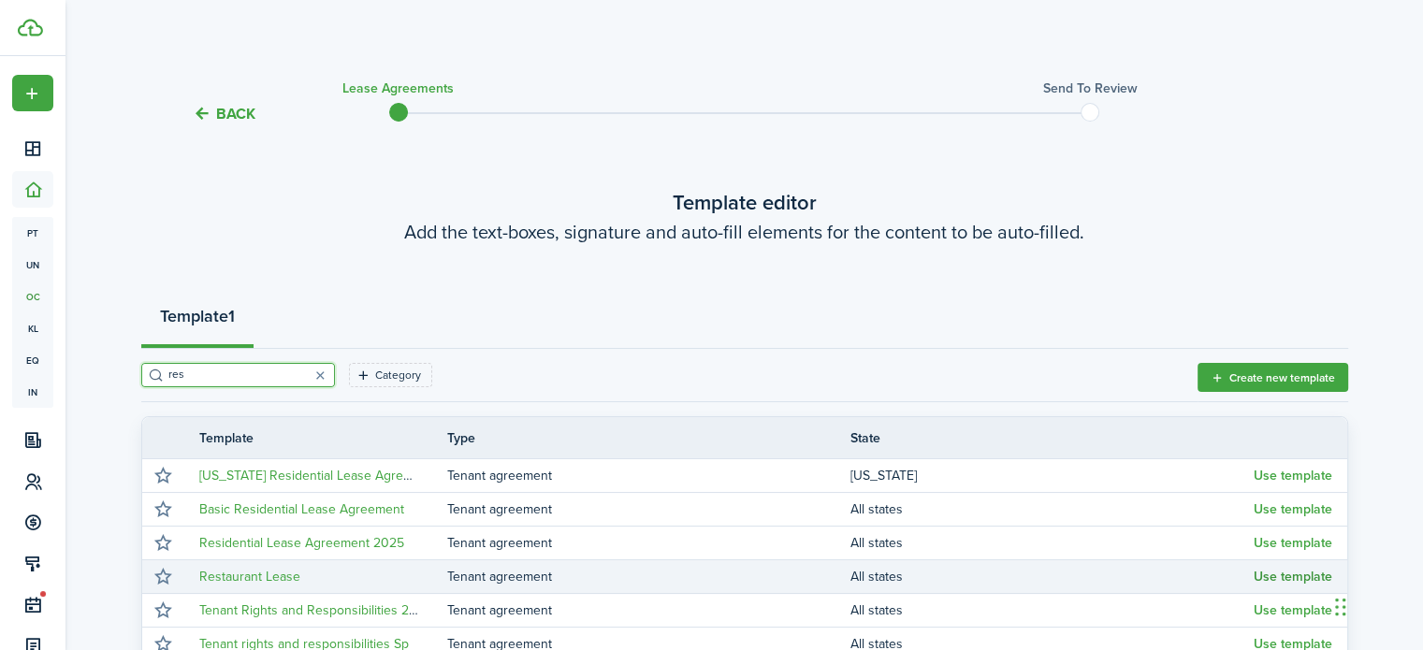
click at [1279, 579] on button "Use template" at bounding box center [1292, 577] width 79 height 15
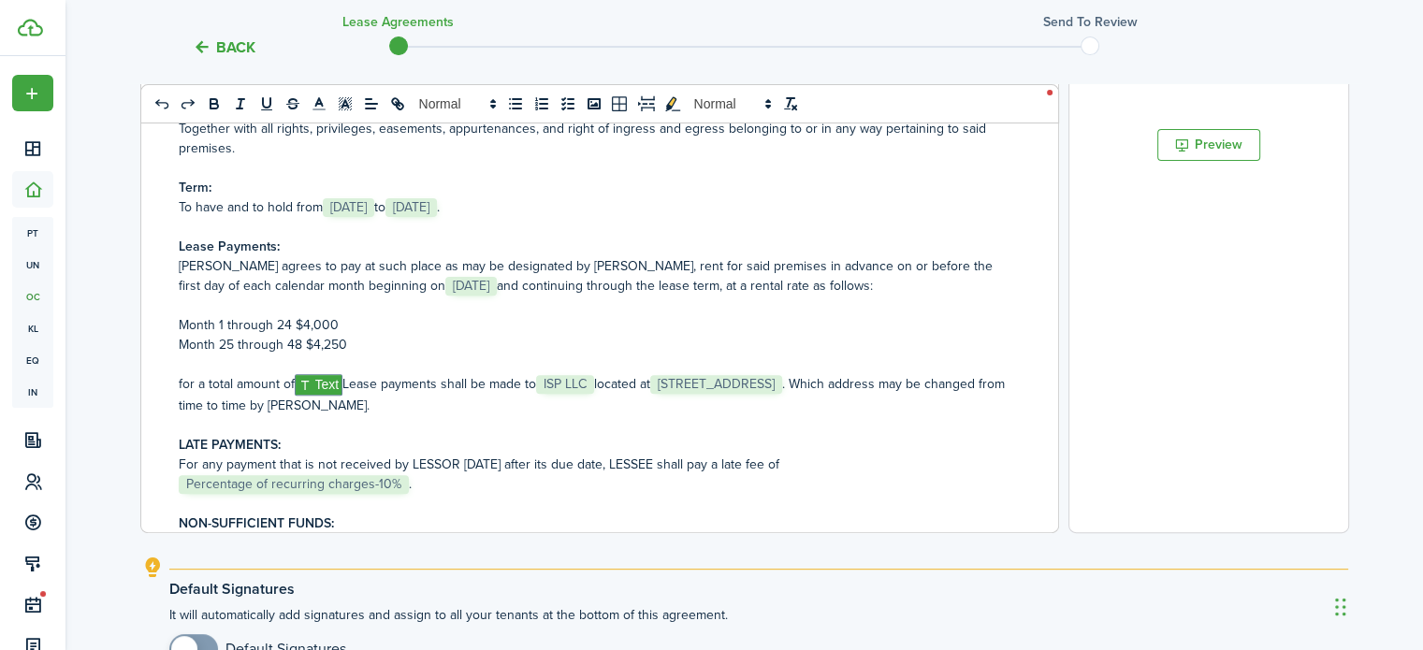
scroll to position [608, 0]
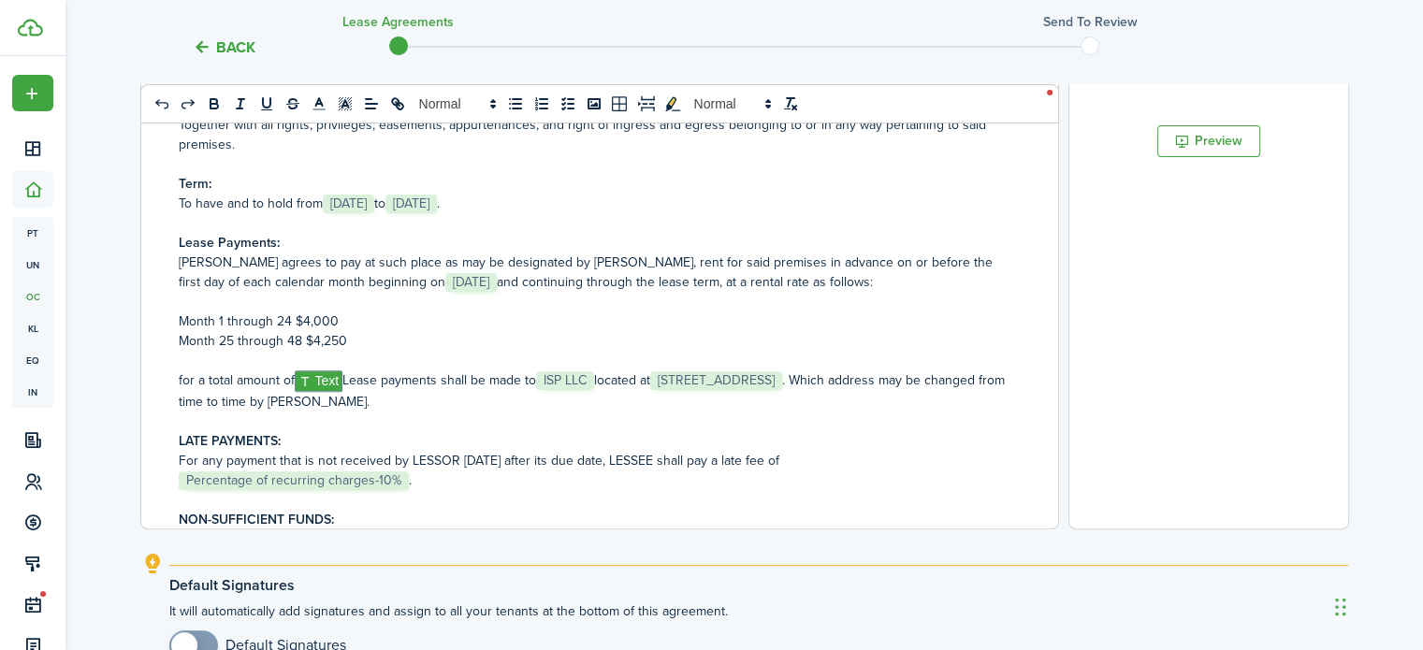
click at [347, 380] on p "for a total amount of ﻿ Text ﻿ Lease payments shall be made to ﻿ ISP LLC ﻿ loca…" at bounding box center [593, 390] width 828 height 41
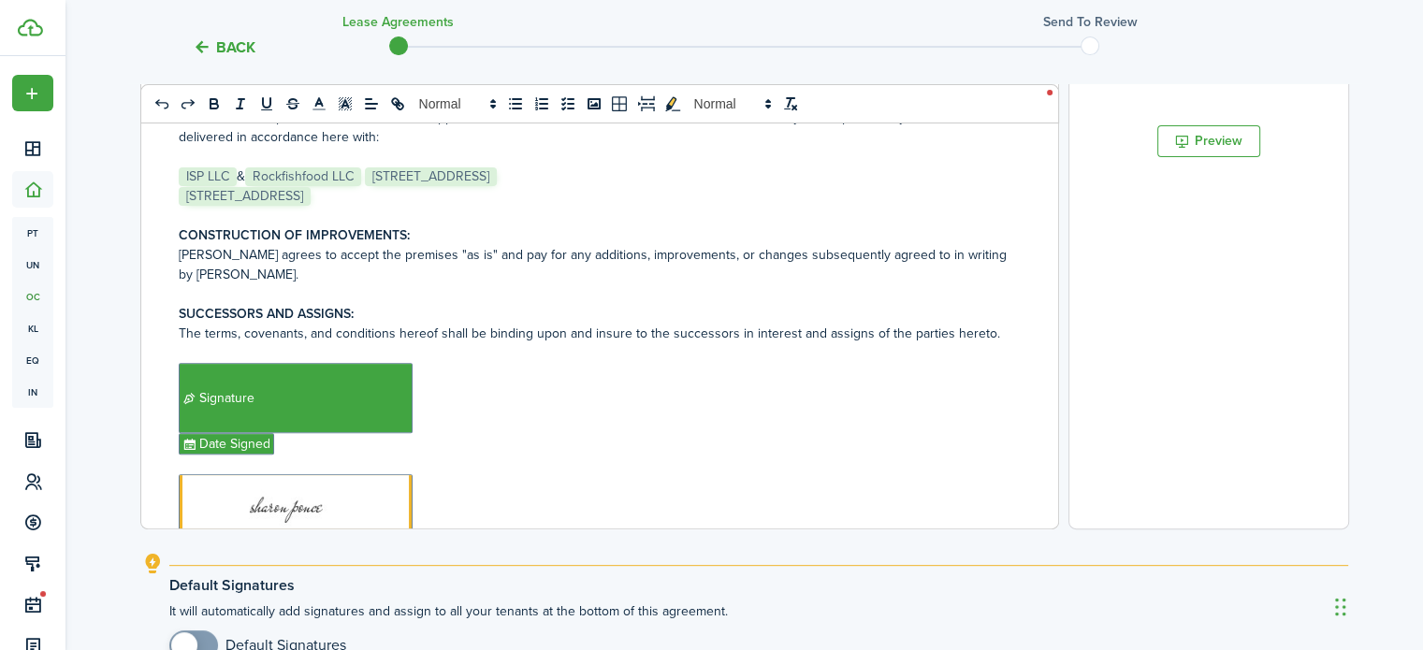
scroll to position [5714, 0]
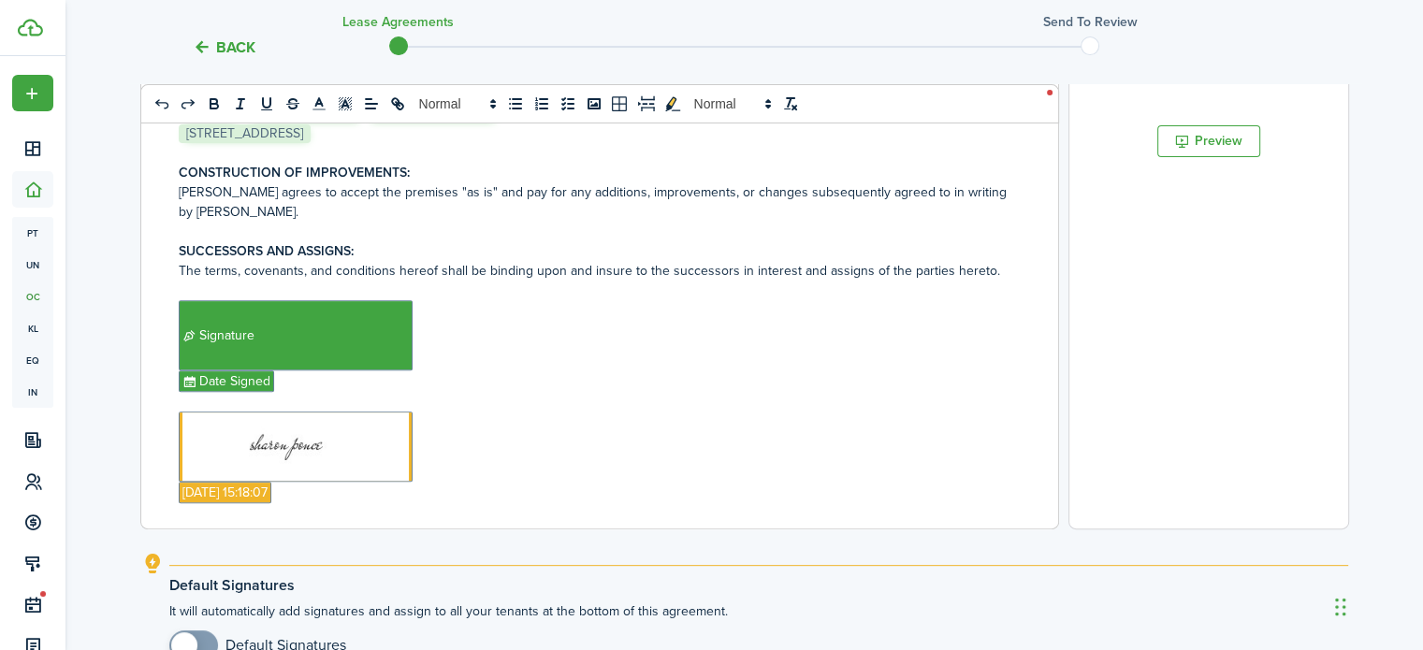
click at [587, 482] on p "﻿ [DATE] 15:18:07 ﻿" at bounding box center [593, 493] width 828 height 22
click at [465, 412] on p "﻿ ﻿" at bounding box center [593, 447] width 828 height 70
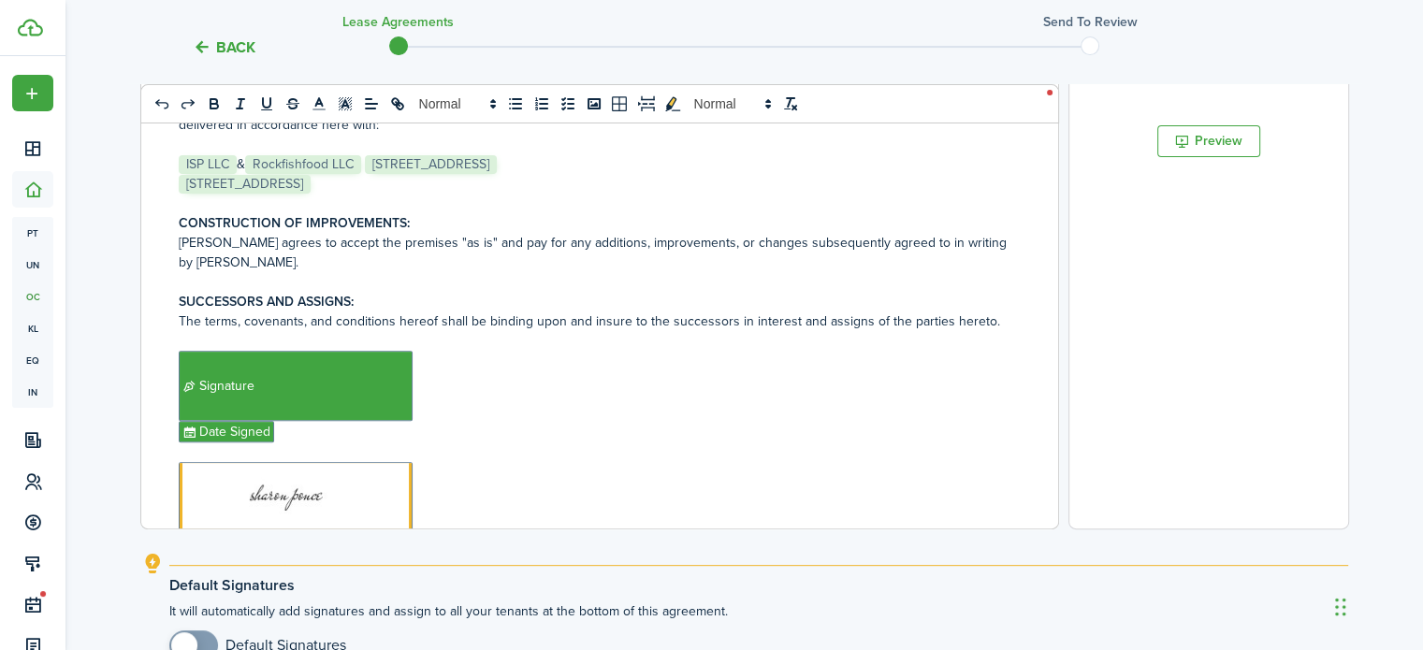
scroll to position [659, 0]
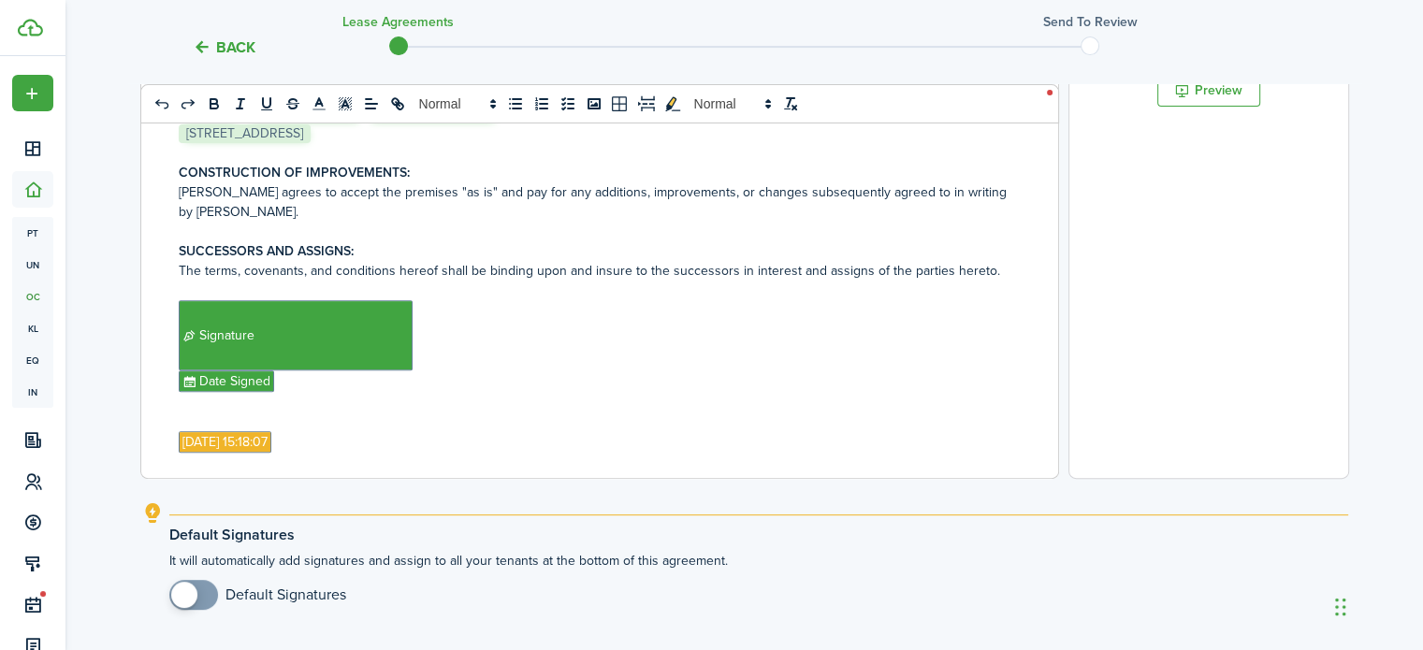
click at [404, 431] on p "﻿ [DATE] 15:18:07 ﻿" at bounding box center [593, 442] width 828 height 22
click at [318, 431] on p "﻿ [DATE] 15:18:07 ﻿" at bounding box center [593, 442] width 828 height 22
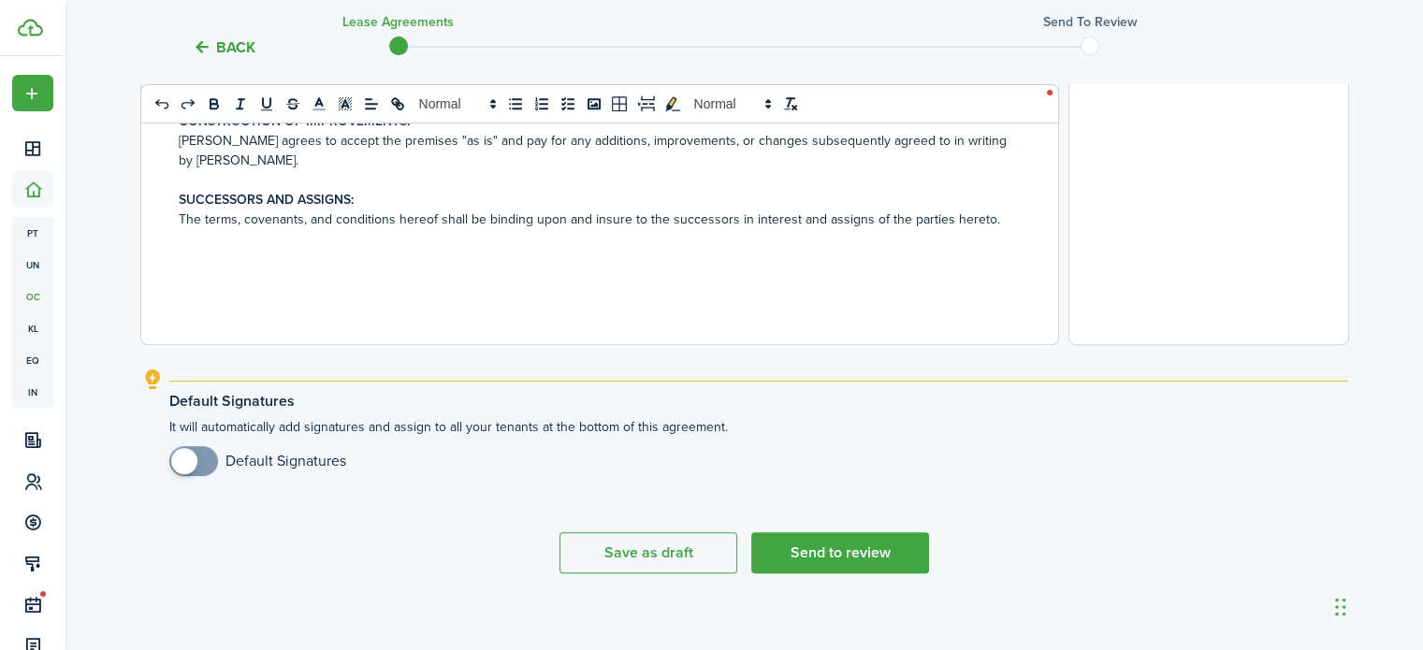
scroll to position [5530, 0]
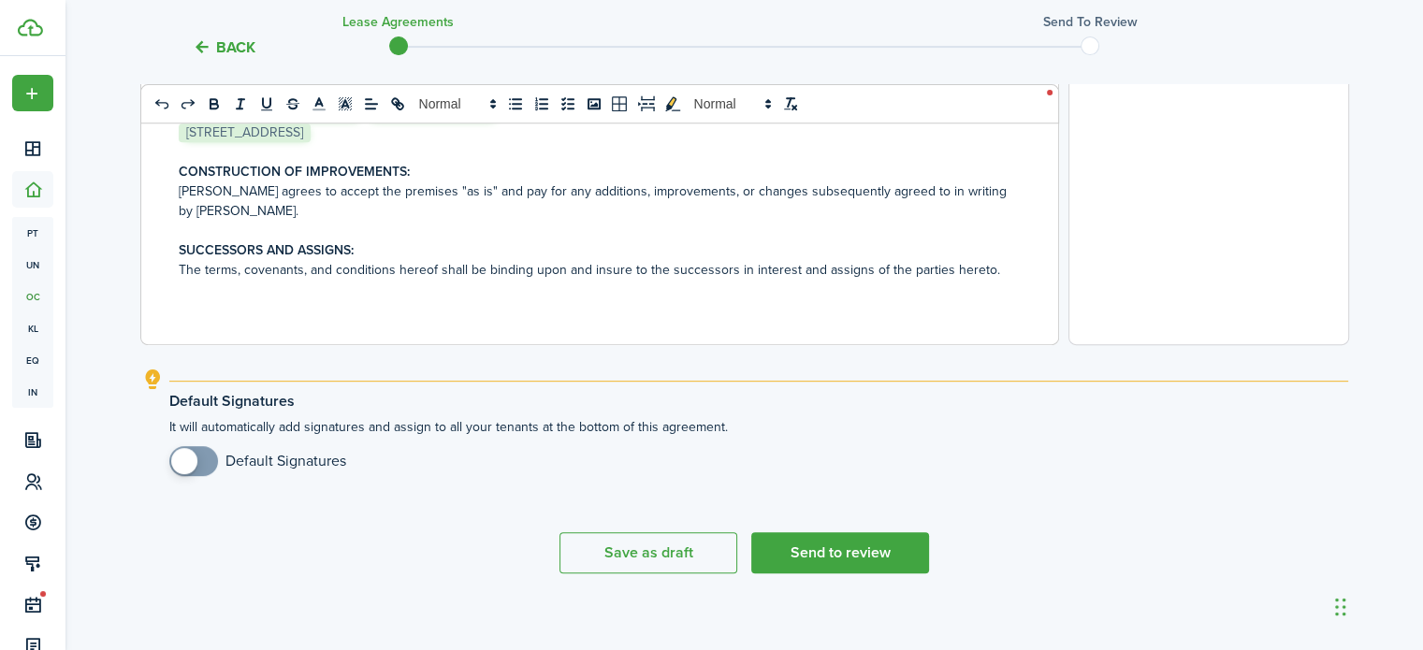
checkbox input "true"
click at [203, 459] on span at bounding box center [193, 461] width 19 height 30
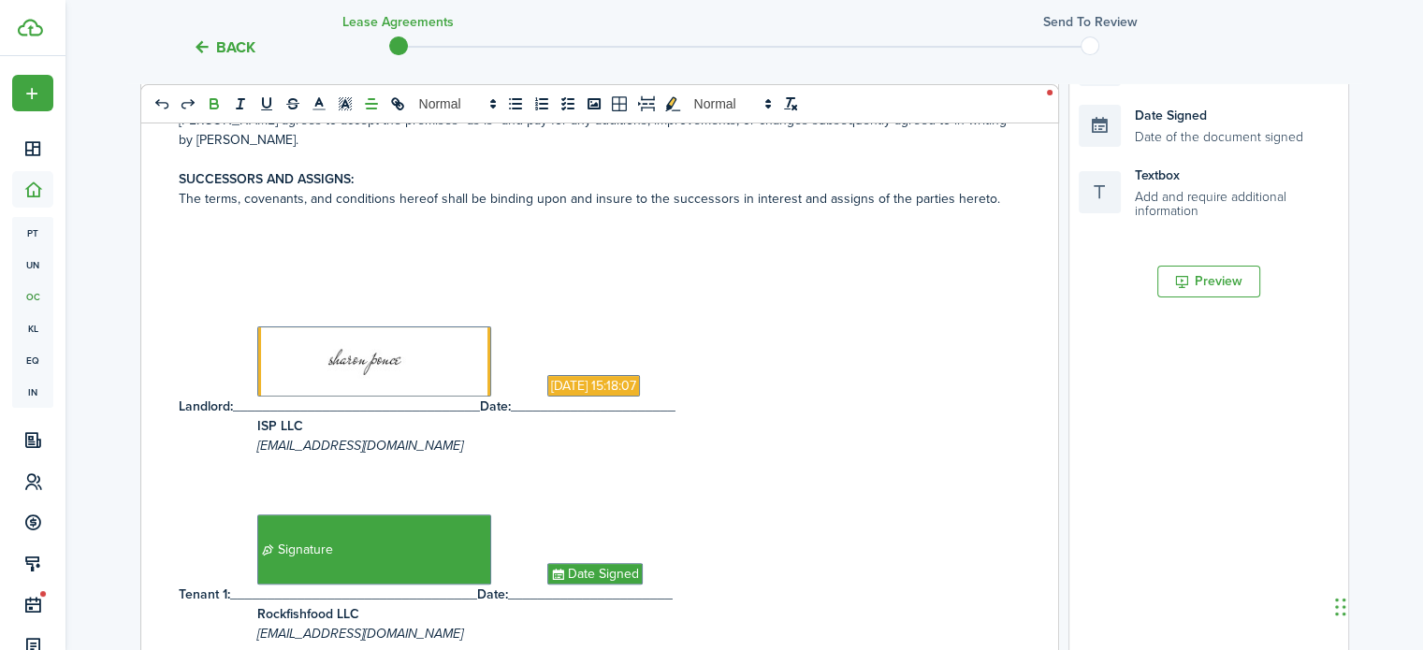
click at [241, 248] on p at bounding box center [593, 258] width 828 height 20
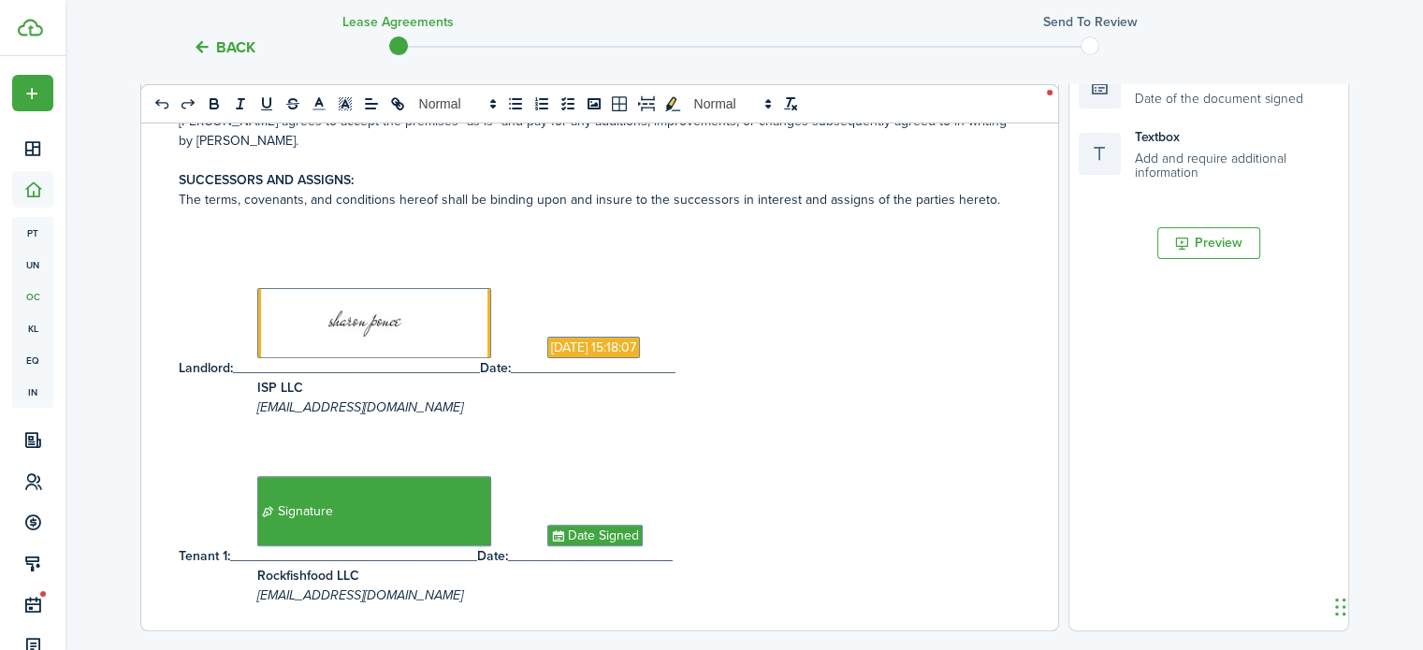
scroll to position [527, 0]
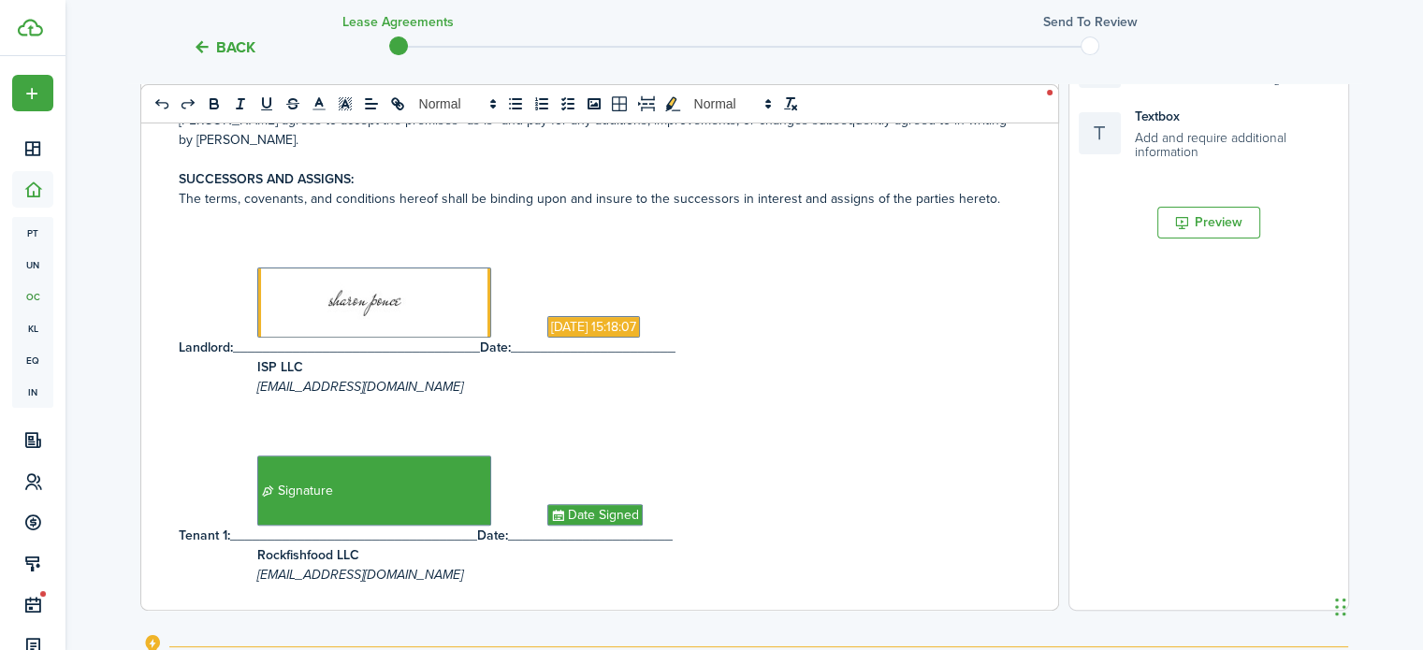
click at [238, 248] on p at bounding box center [593, 258] width 828 height 20
click at [1216, 210] on button "Preview" at bounding box center [1208, 223] width 103 height 32
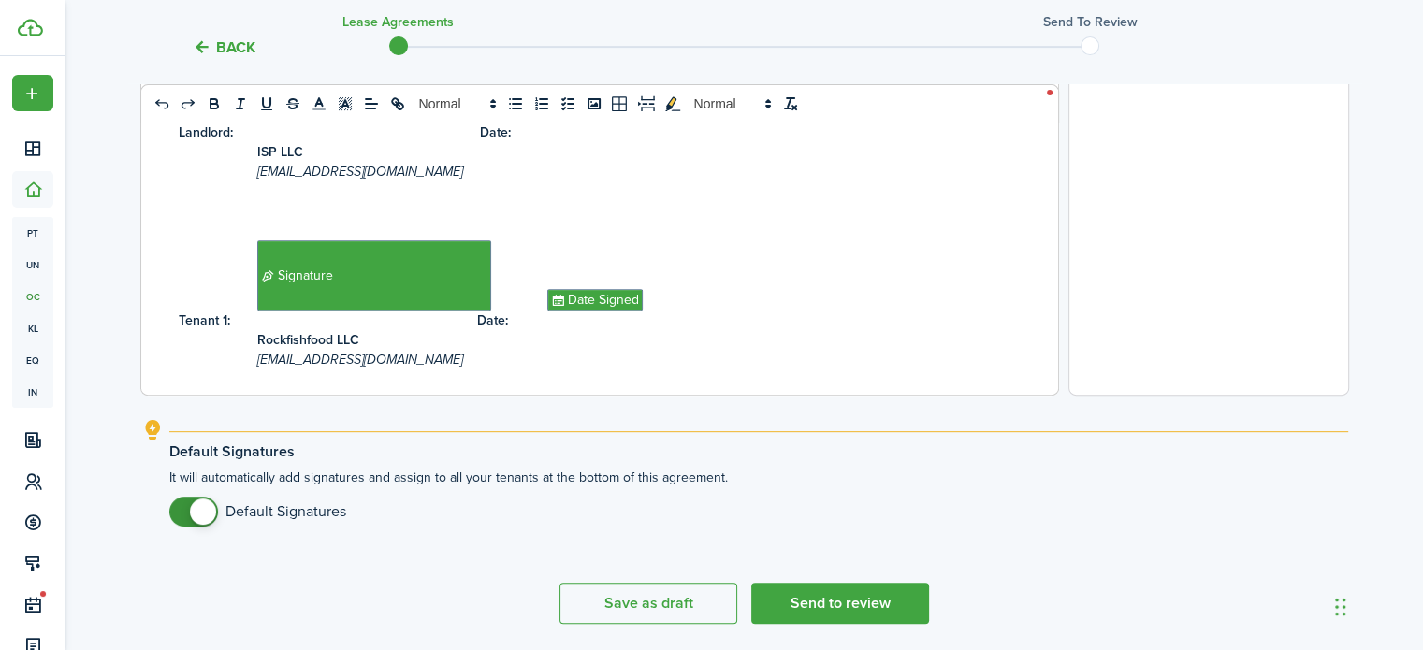
scroll to position [804, 0]
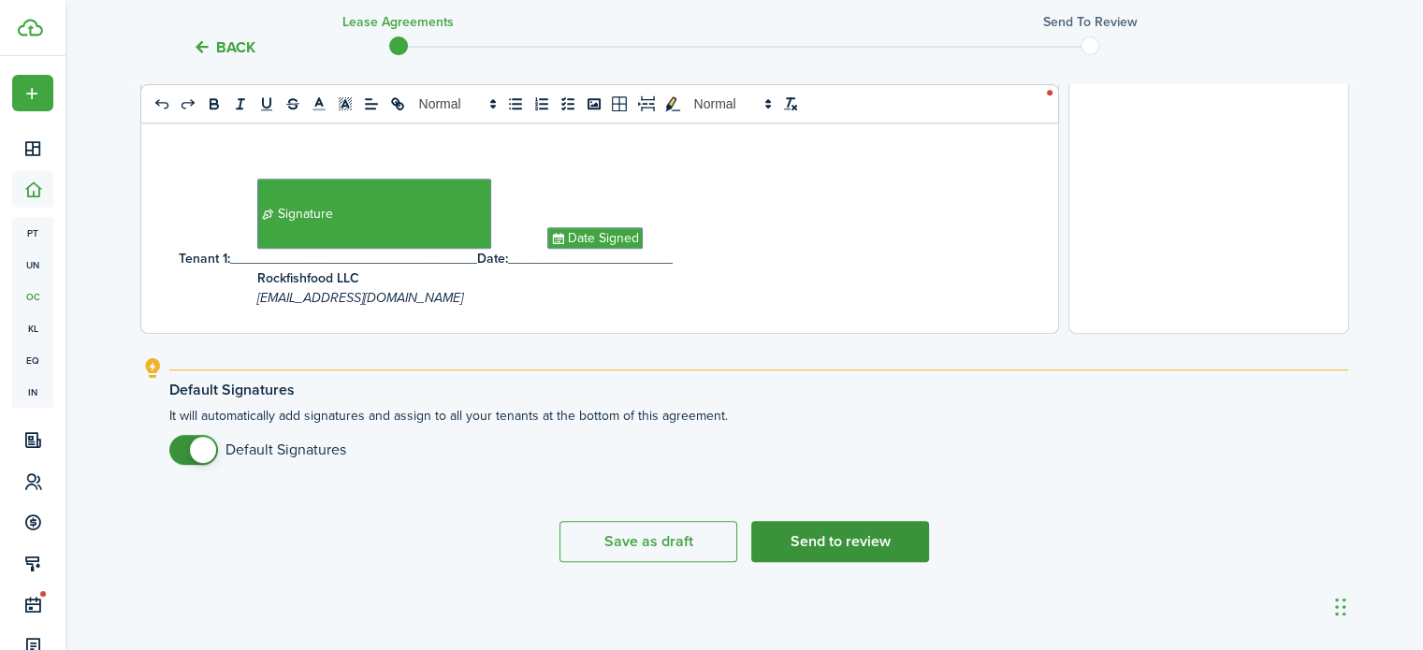
click at [850, 558] on button "Send to review" at bounding box center [840, 541] width 178 height 41
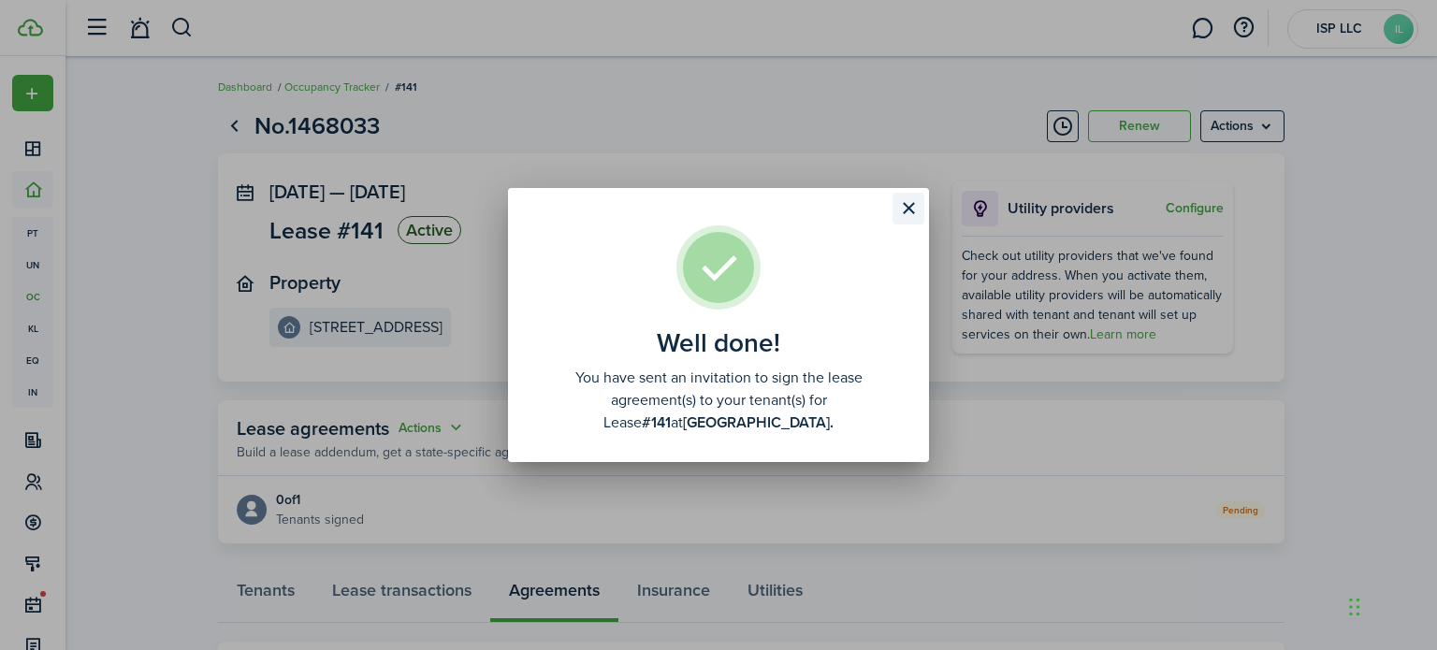
click at [902, 203] on button "Close modal" at bounding box center [908, 209] width 32 height 32
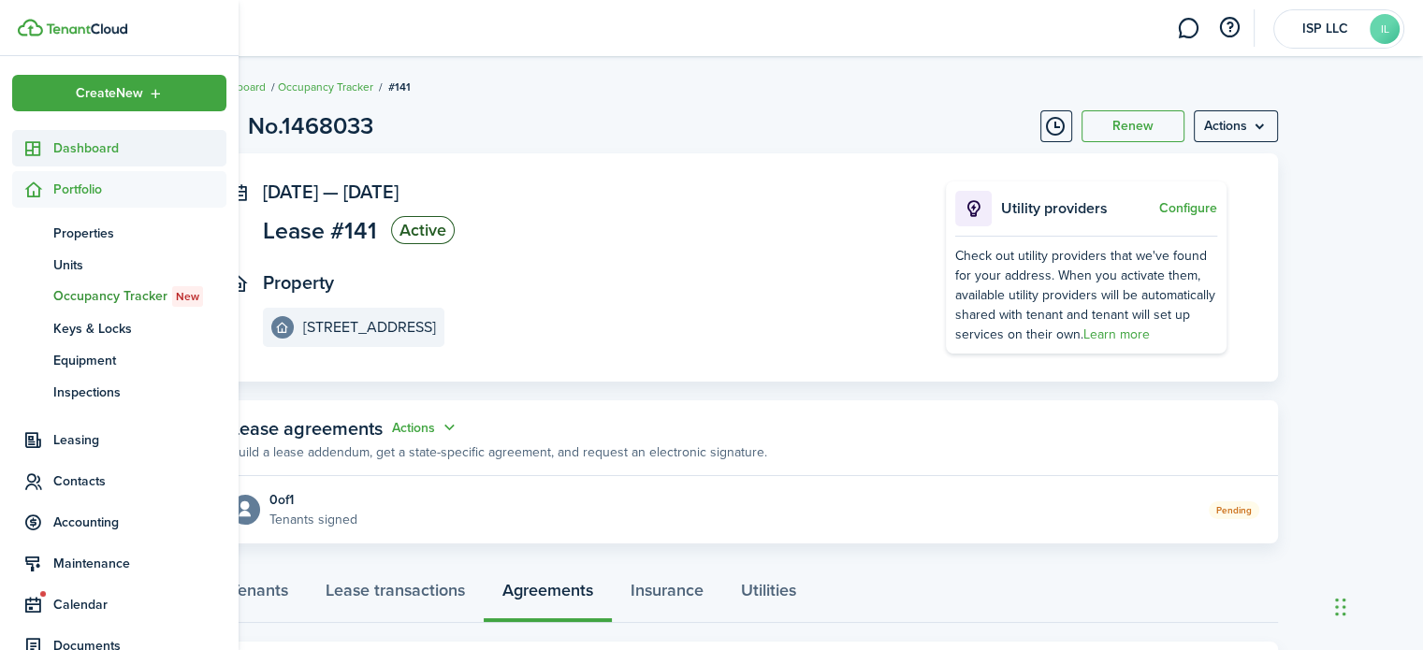
click at [53, 142] on span "Dashboard" at bounding box center [139, 148] width 173 height 20
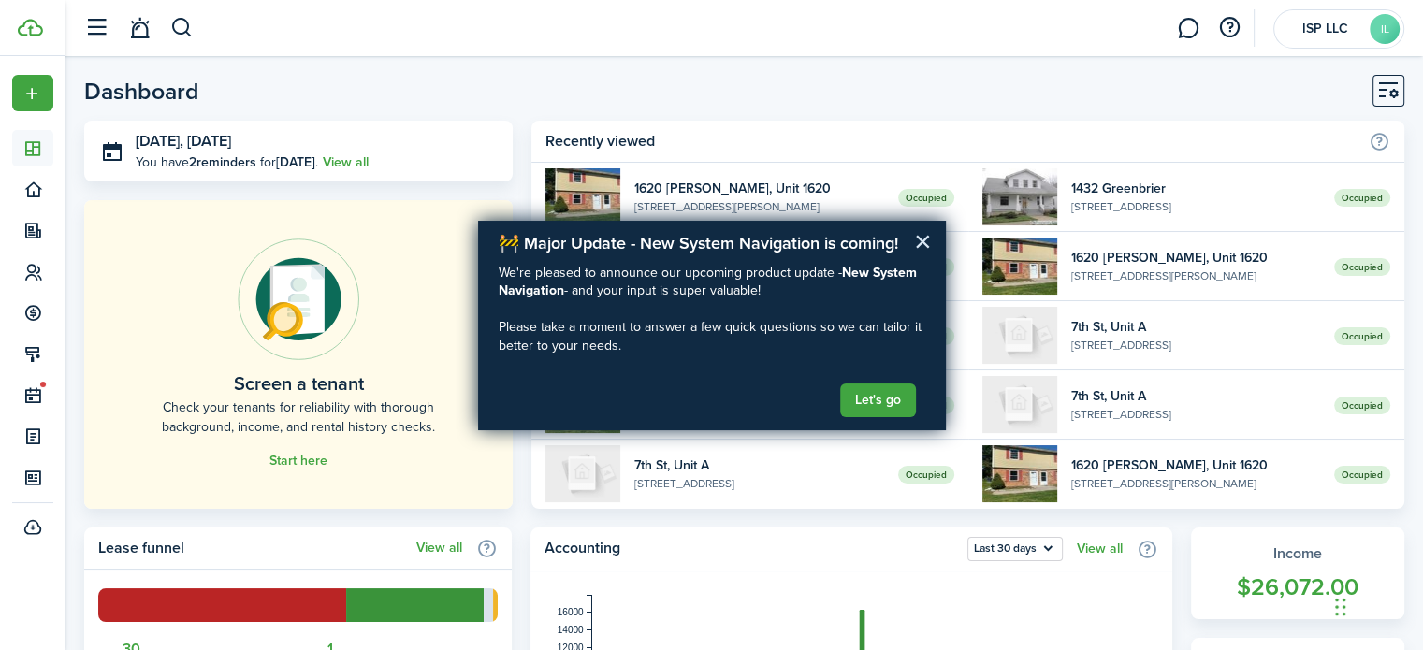
click at [927, 232] on button "×" at bounding box center [923, 241] width 18 height 30
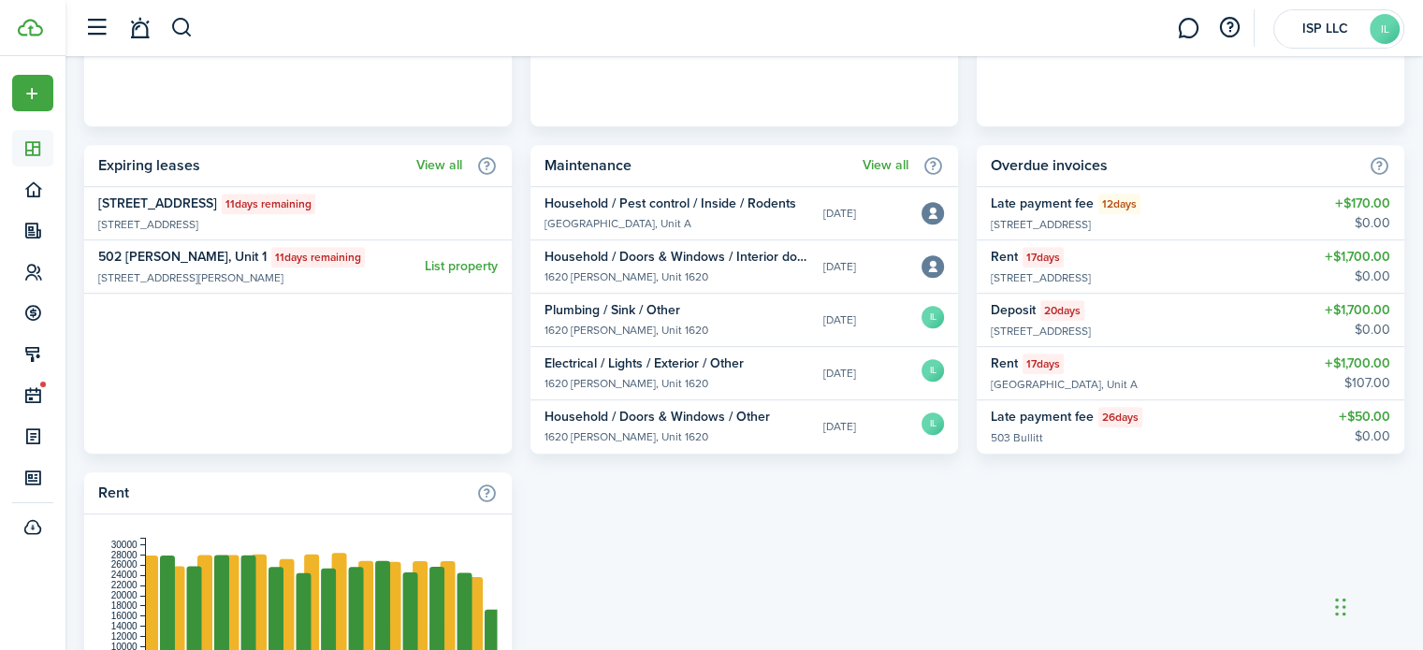
scroll to position [1045, 0]
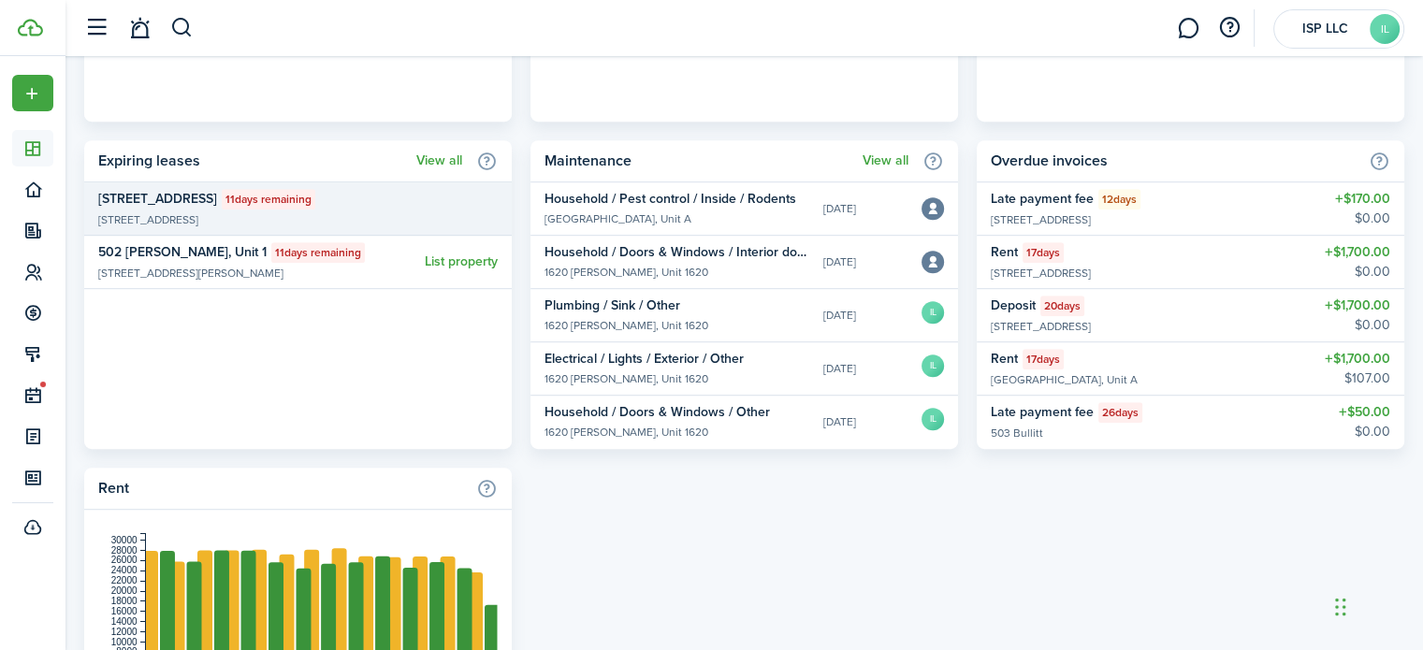
click at [403, 218] on link "[STREET_ADDRESS] 11 days remaining [STREET_ADDRESS]" at bounding box center [297, 208] width 427 height 53
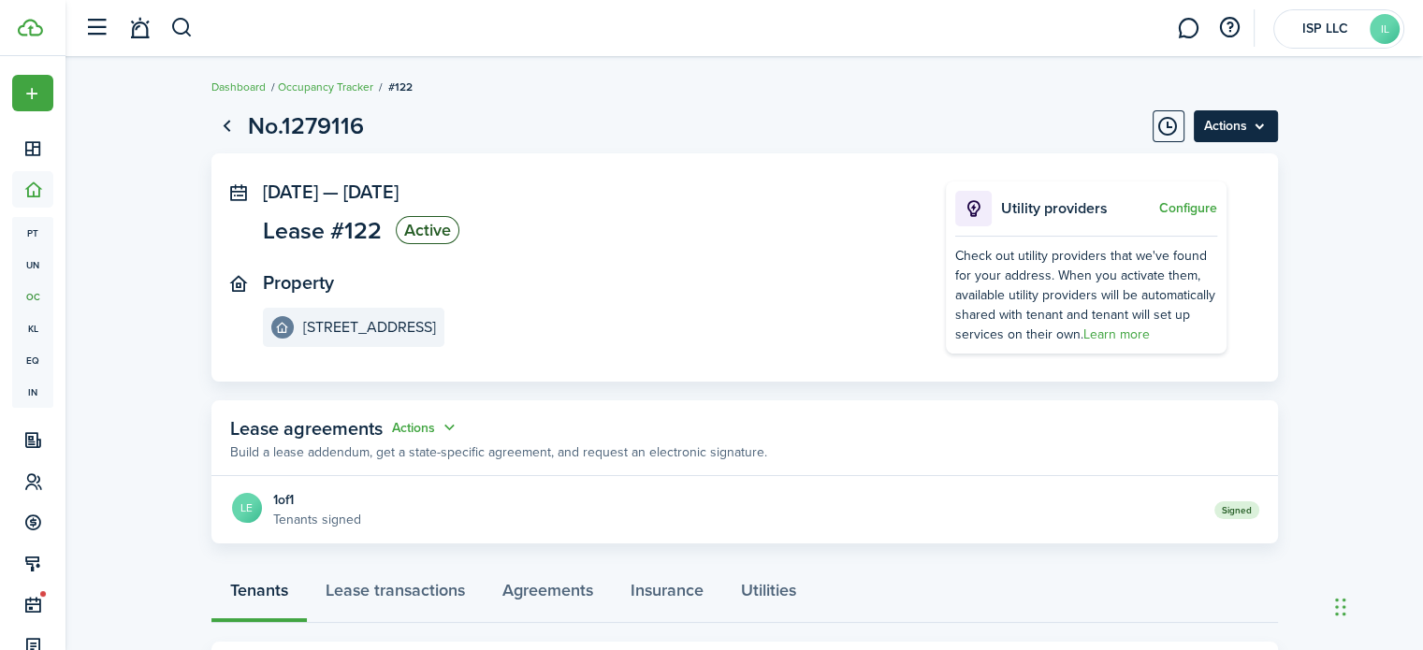
click at [1257, 127] on menu-btn "Actions" at bounding box center [1236, 126] width 84 height 32
click at [1410, 167] on lease-view "No.1279116 Actions [DATE] — [DATE] Lease #122 Active Property [STREET_ADDRESS] …" at bounding box center [743, 548] width 1357 height 898
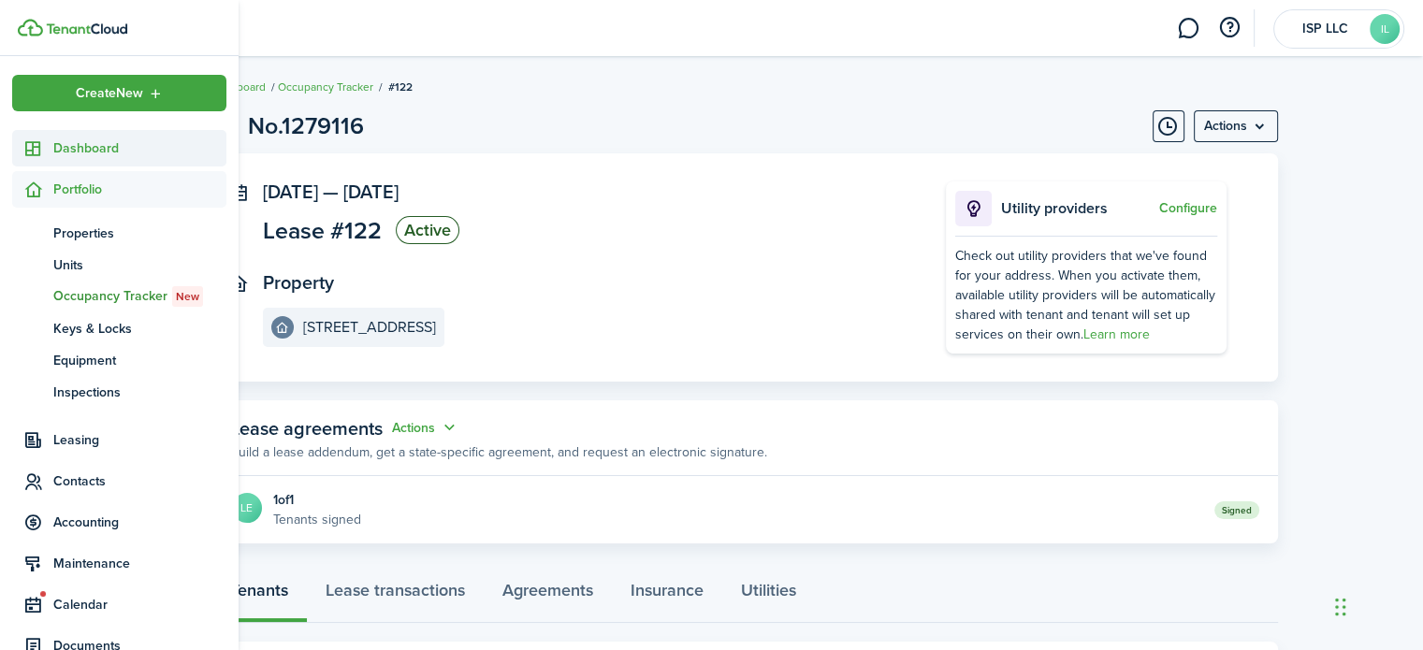
click at [17, 141] on sidebar-link-icon at bounding box center [32, 148] width 41 height 20
